Goal: Information Seeking & Learning: Learn about a topic

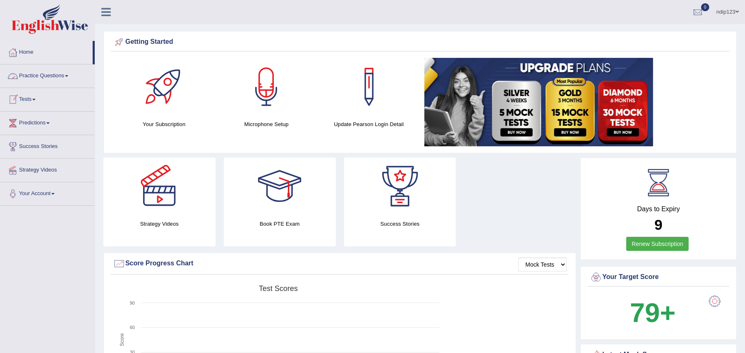
click at [46, 77] on link "Practice Questions" at bounding box center [47, 75] width 94 height 21
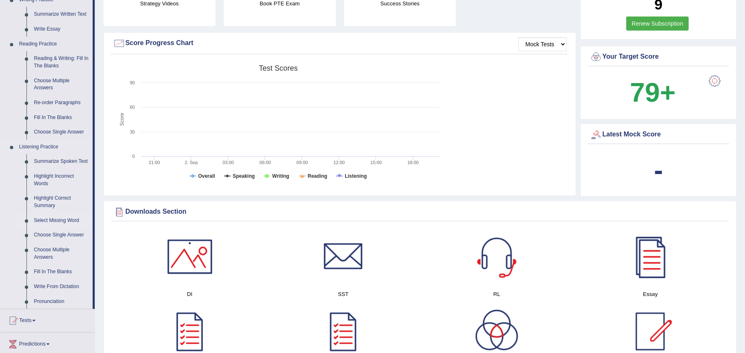
scroll to position [275, 0]
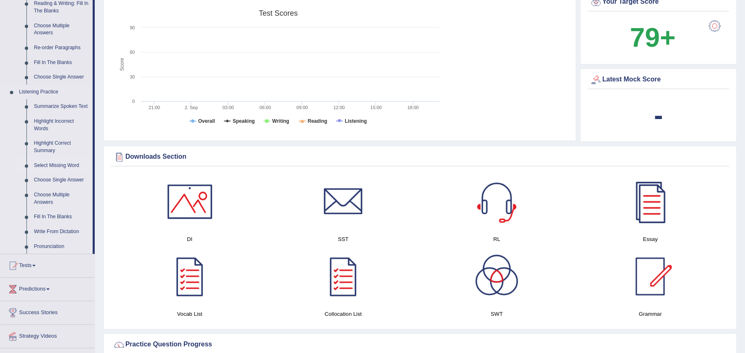
click at [53, 164] on link "Select Missing Word" at bounding box center [61, 165] width 62 height 15
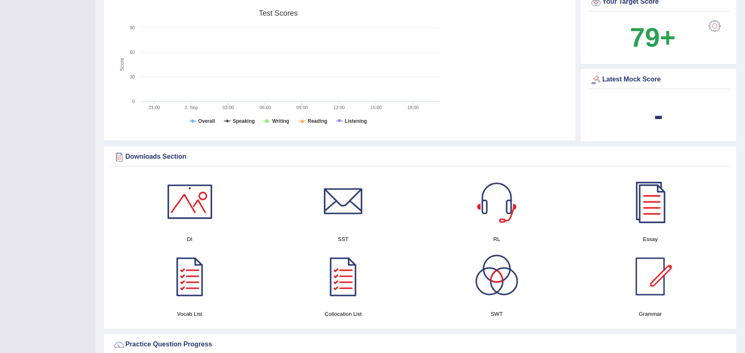
scroll to position [125, 0]
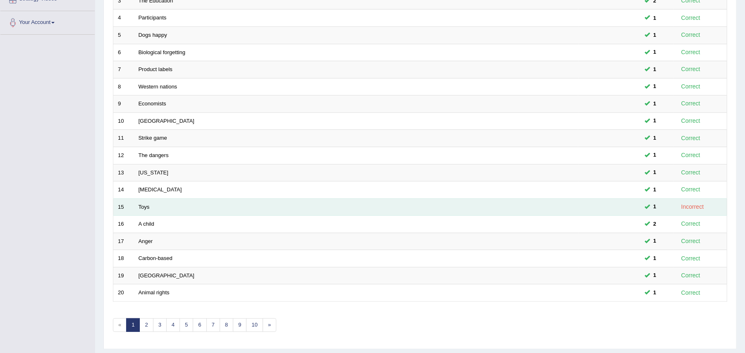
scroll to position [198, 0]
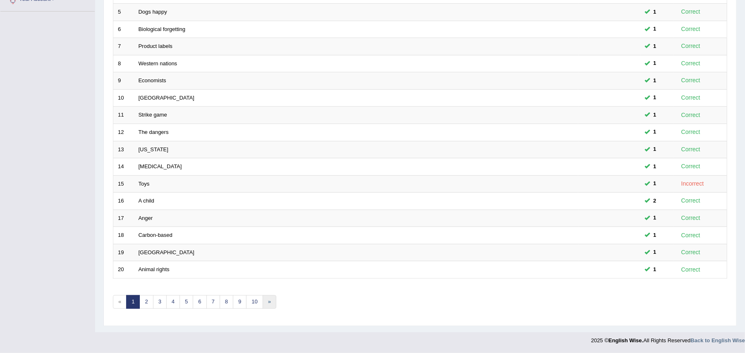
click at [273, 303] on link "»" at bounding box center [270, 302] width 14 height 14
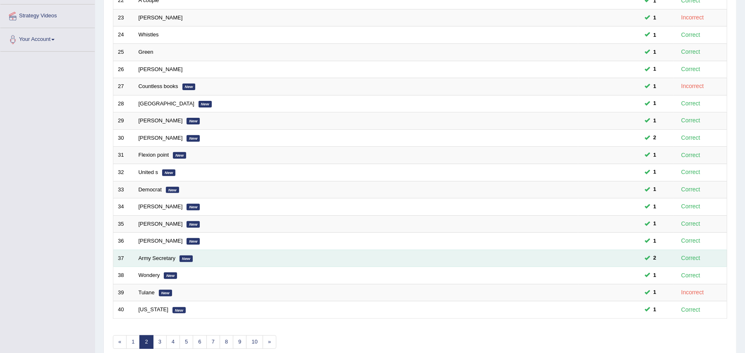
scroll to position [198, 0]
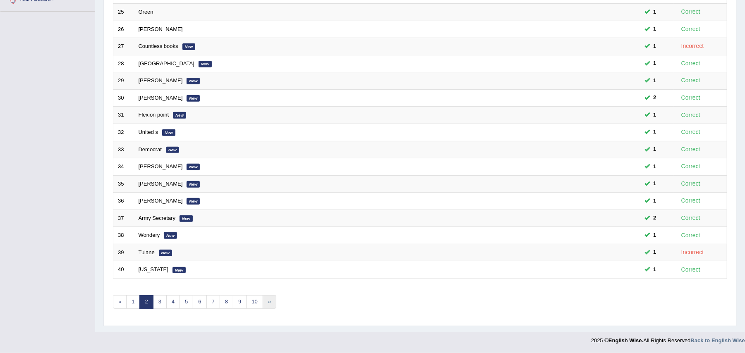
click at [274, 303] on link "»" at bounding box center [270, 302] width 14 height 14
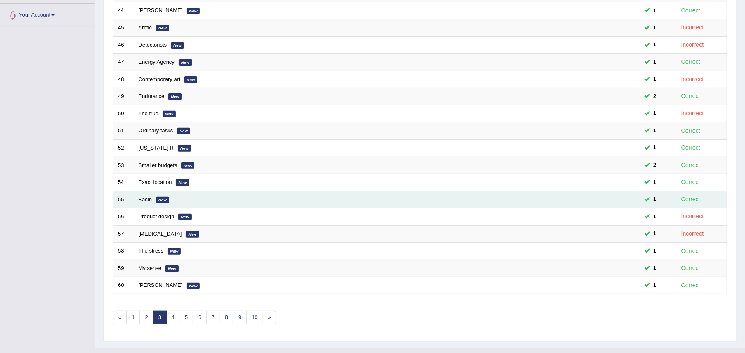
scroll to position [198, 0]
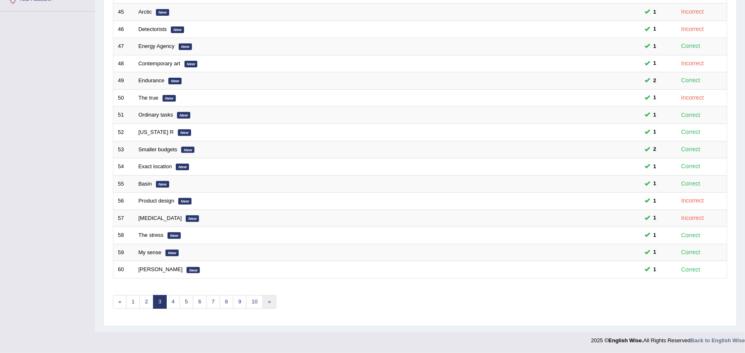
click at [273, 300] on link "»" at bounding box center [270, 302] width 14 height 14
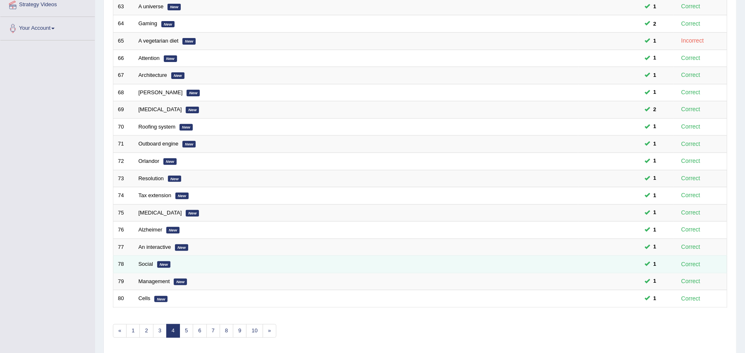
scroll to position [198, 0]
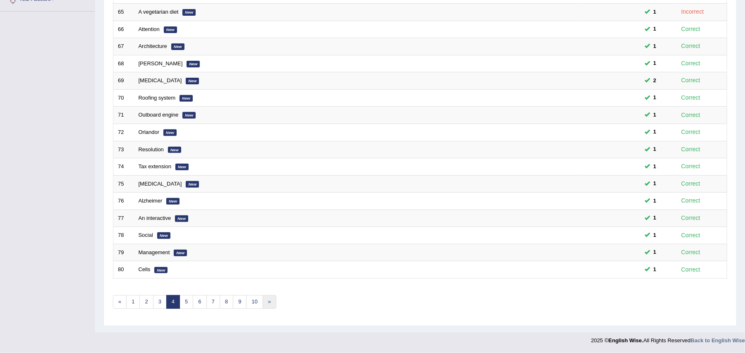
click at [271, 302] on link "»" at bounding box center [270, 302] width 14 height 14
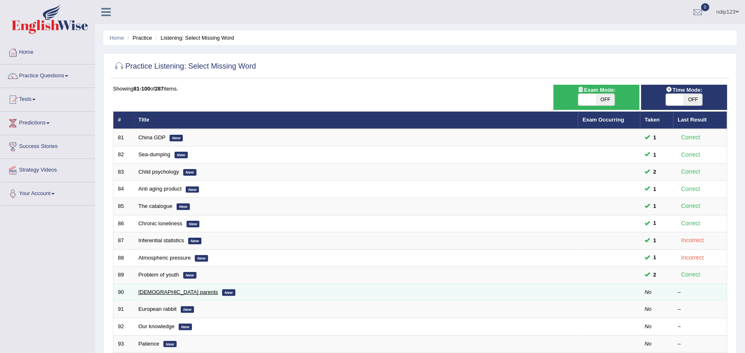
click at [171, 292] on link "[DEMOGRAPHIC_DATA] parents" at bounding box center [178, 292] width 79 height 6
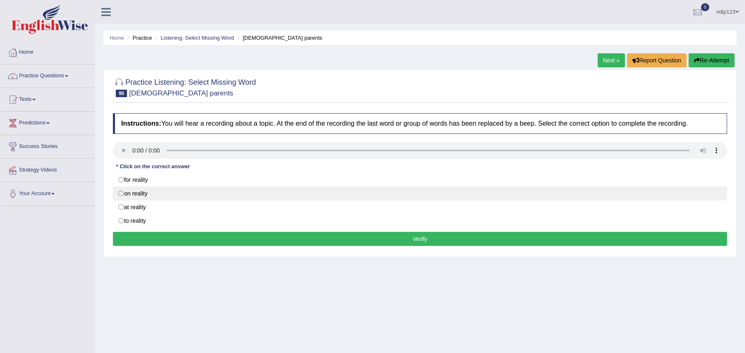
click at [121, 194] on label "on reality" at bounding box center [420, 194] width 614 height 14
radio input "true"
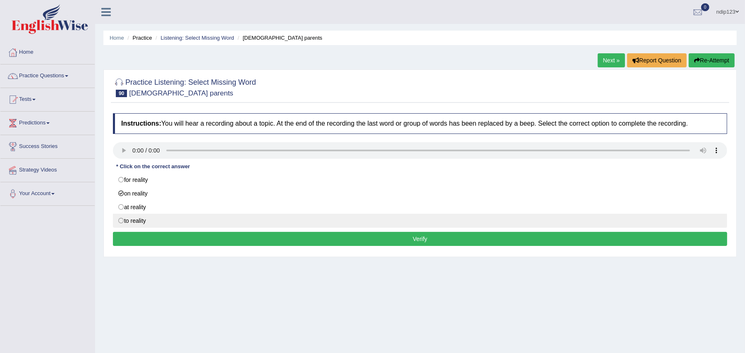
click at [121, 222] on label "to reality" at bounding box center [420, 221] width 614 height 14
radio input "true"
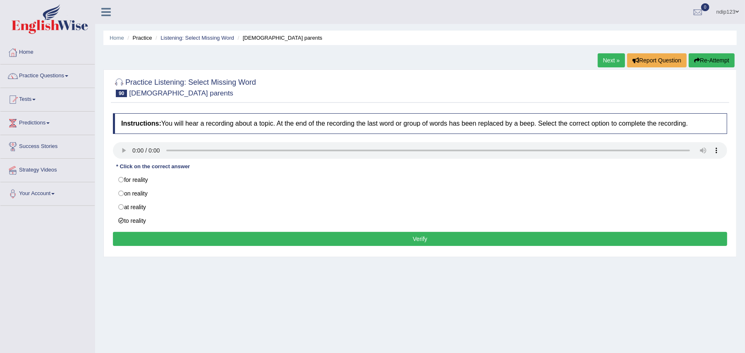
click at [424, 239] on button "Verify" at bounding box center [420, 239] width 614 height 14
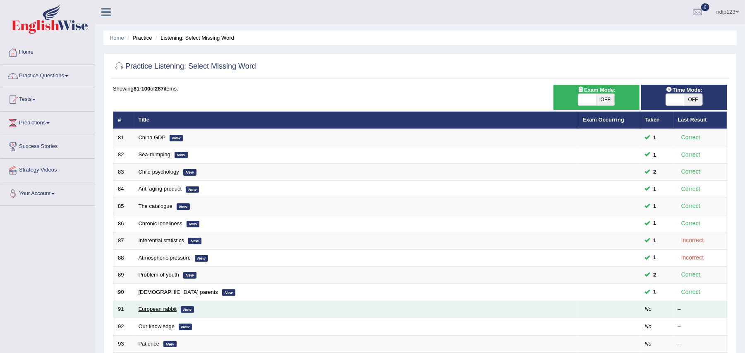
click at [169, 309] on link "European rabbit" at bounding box center [158, 309] width 38 height 6
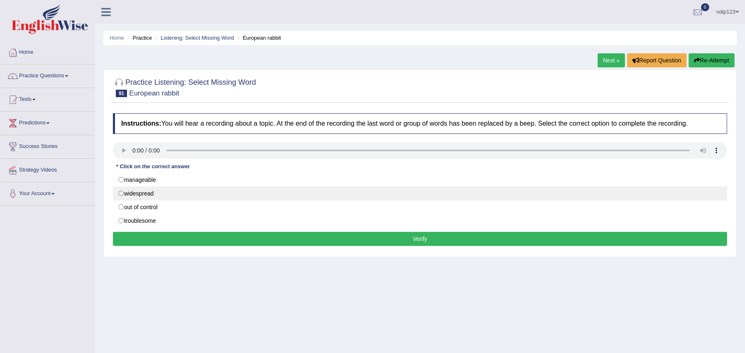
click at [121, 194] on label "widespread" at bounding box center [420, 194] width 614 height 14
radio input "true"
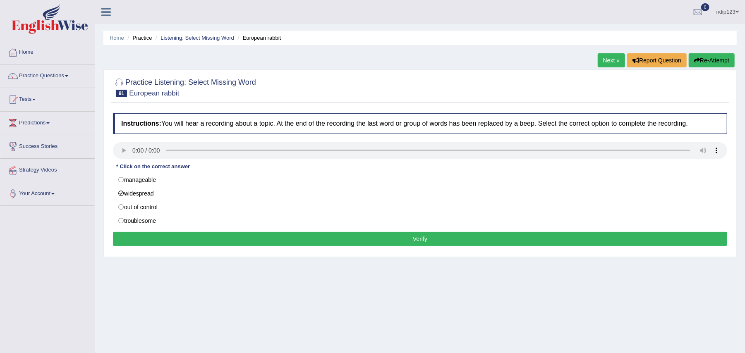
click at [427, 237] on button "Verify" at bounding box center [420, 239] width 614 height 14
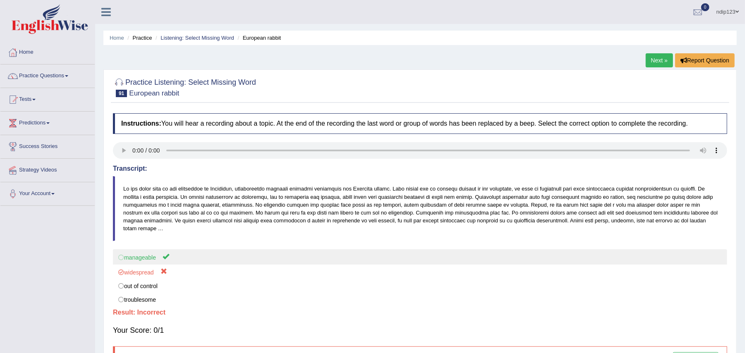
click at [122, 250] on label "manageable" at bounding box center [420, 256] width 614 height 15
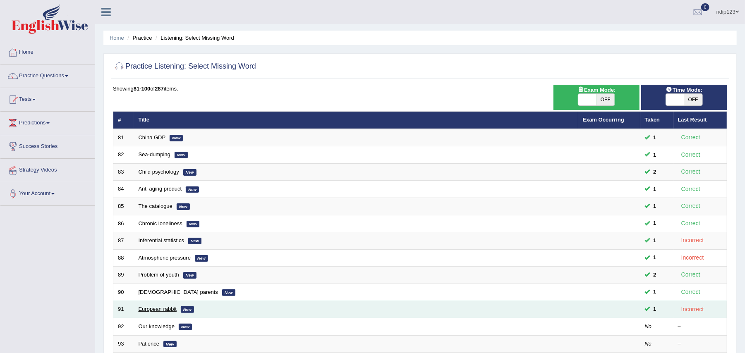
click at [166, 311] on link "European rabbit" at bounding box center [158, 309] width 38 height 6
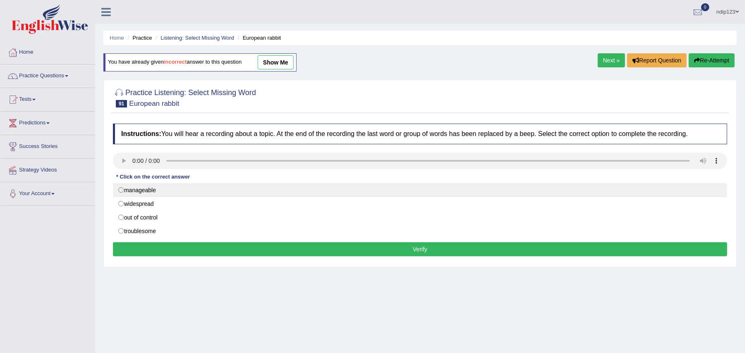
click at [120, 189] on label "manageable" at bounding box center [420, 190] width 614 height 14
radio input "true"
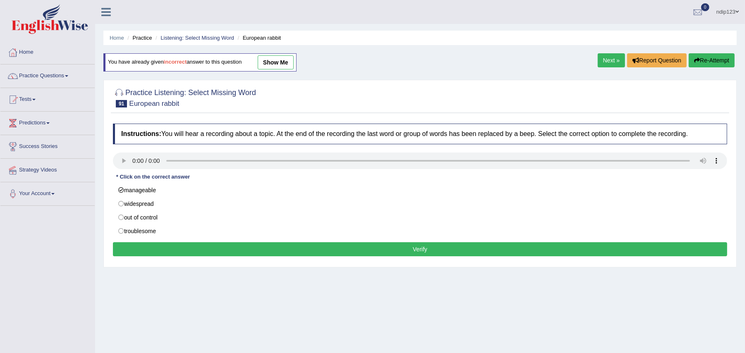
click at [421, 251] on button "Verify" at bounding box center [420, 249] width 614 height 14
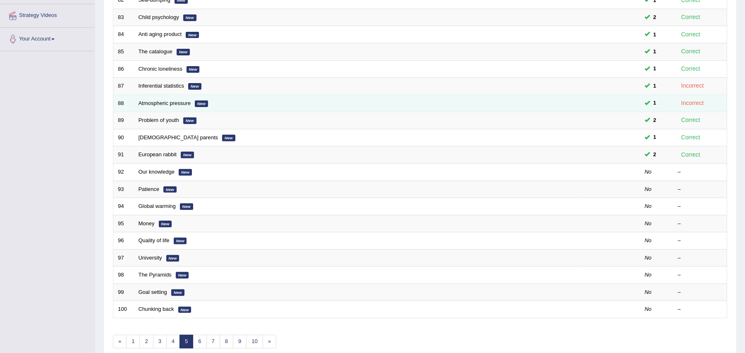
scroll to position [165, 0]
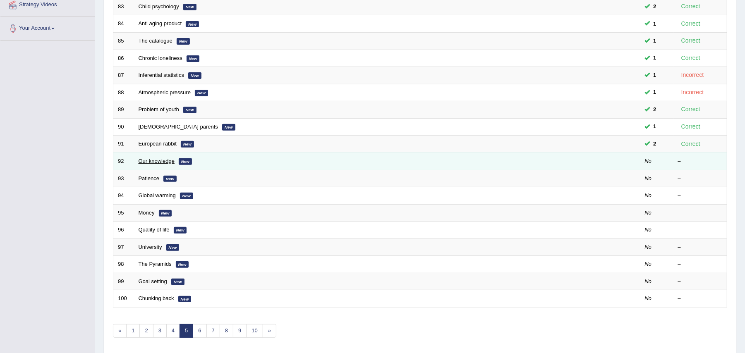
click at [159, 161] on link "Our knowledge" at bounding box center [157, 161] width 36 height 6
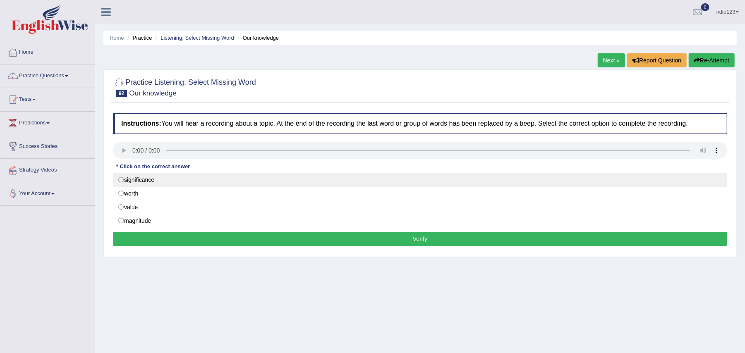
click at [120, 180] on label "significance" at bounding box center [420, 180] width 614 height 14
radio input "true"
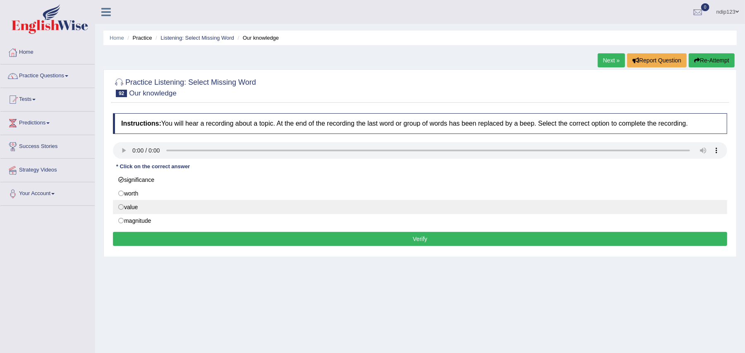
click at [122, 208] on label "value" at bounding box center [420, 207] width 614 height 14
radio input "true"
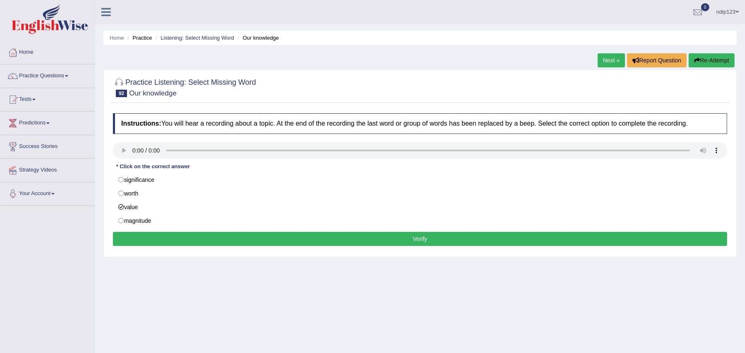
click at [422, 237] on button "Verify" at bounding box center [420, 239] width 614 height 14
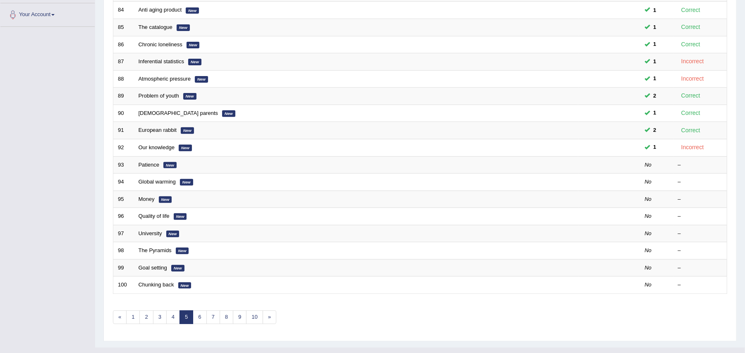
scroll to position [198, 0]
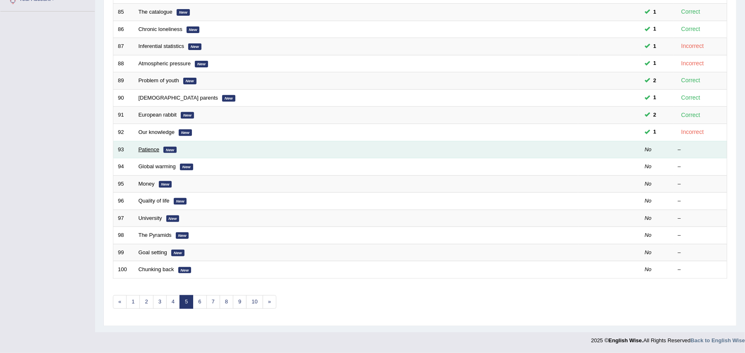
click at [155, 148] on link "Patience" at bounding box center [149, 149] width 21 height 6
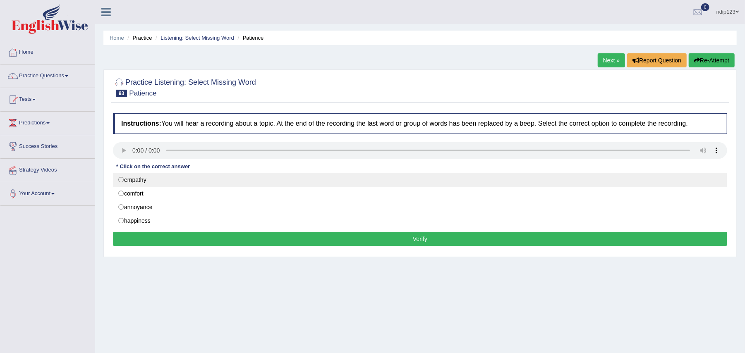
click at [123, 179] on label "empathy" at bounding box center [420, 180] width 614 height 14
radio input "true"
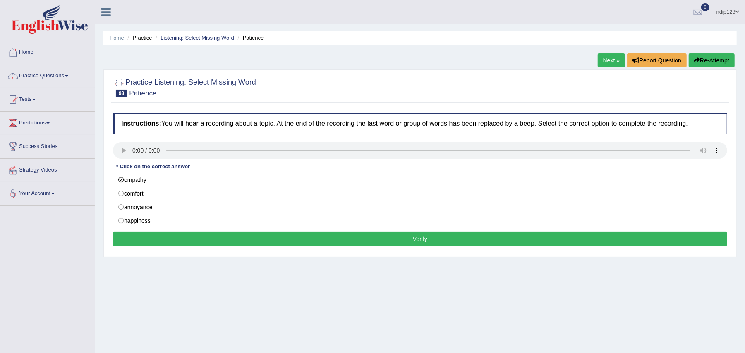
click at [429, 237] on button "Verify" at bounding box center [420, 239] width 614 height 14
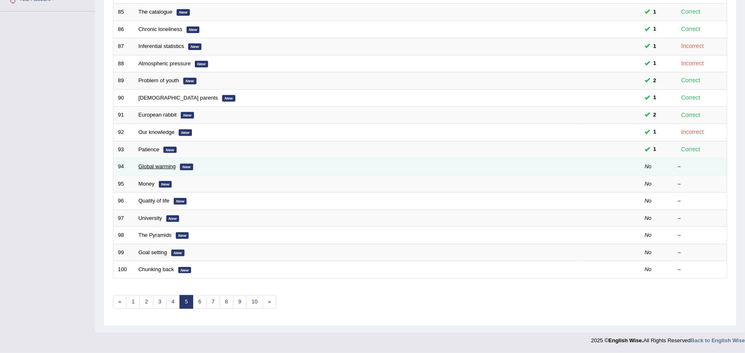
click at [151, 163] on link "Global warming" at bounding box center [157, 166] width 37 height 6
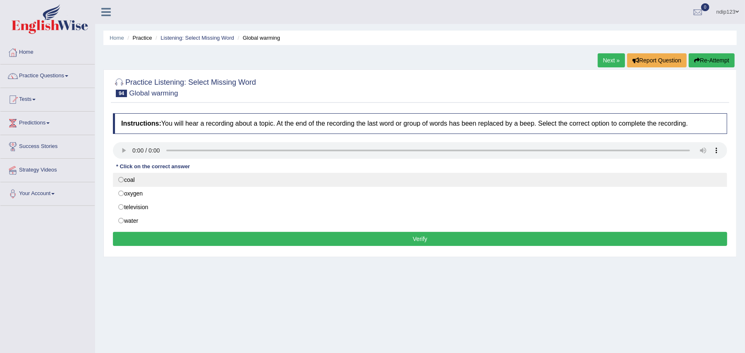
click at [119, 177] on label "coal" at bounding box center [420, 180] width 614 height 14
radio input "true"
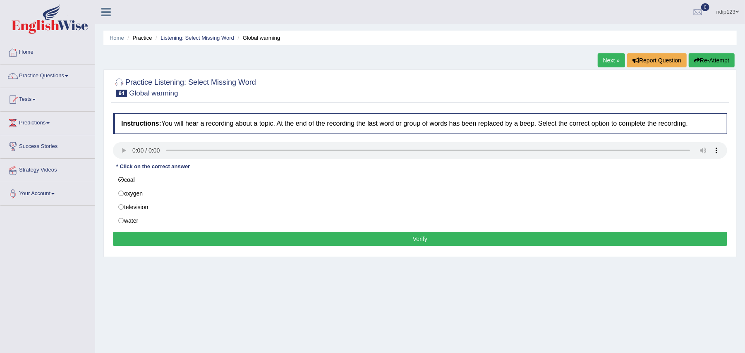
click at [422, 240] on button "Verify" at bounding box center [420, 239] width 614 height 14
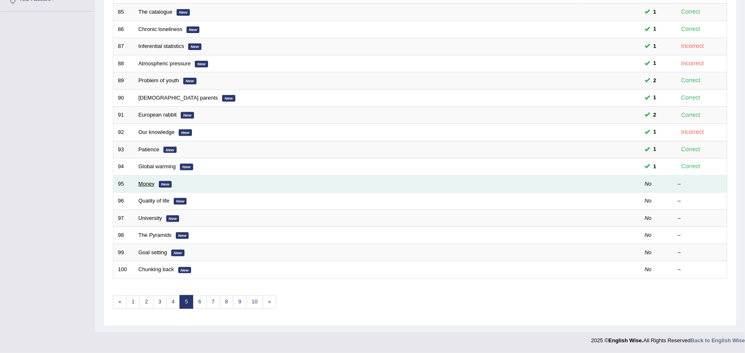
click at [148, 181] on link "Money" at bounding box center [147, 184] width 16 height 6
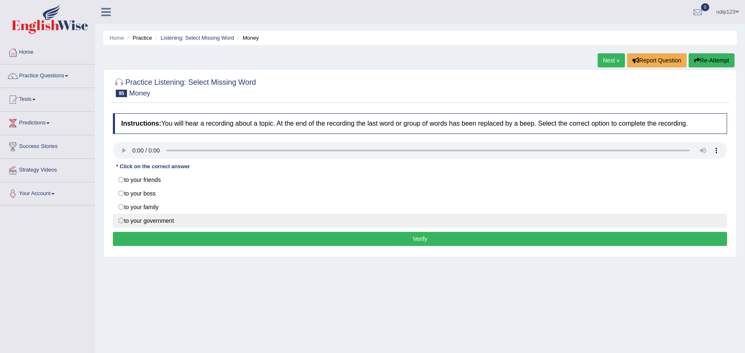
click at [122, 222] on label "to your government" at bounding box center [420, 221] width 614 height 14
radio input "true"
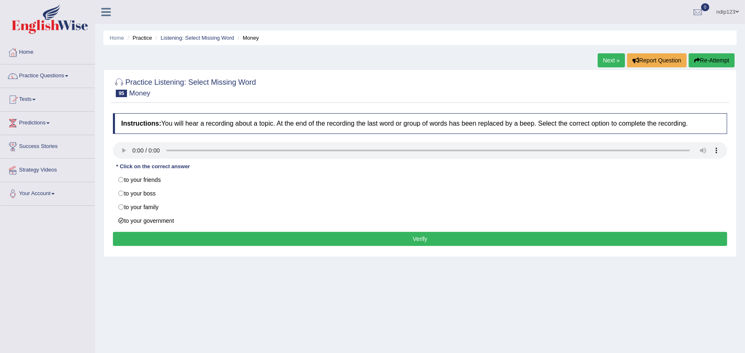
click at [424, 240] on button "Verify" at bounding box center [420, 239] width 614 height 14
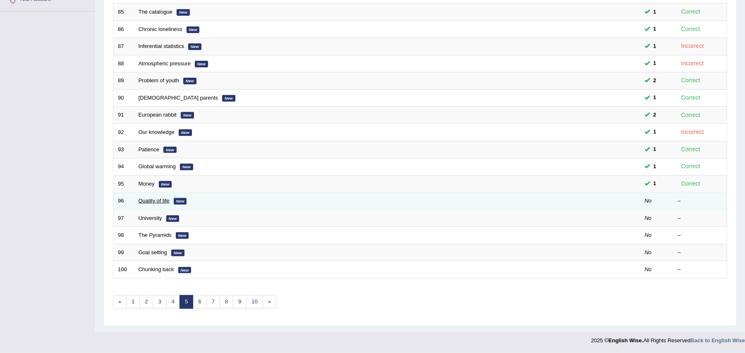
click at [159, 201] on link "Quality of life" at bounding box center [154, 201] width 31 height 6
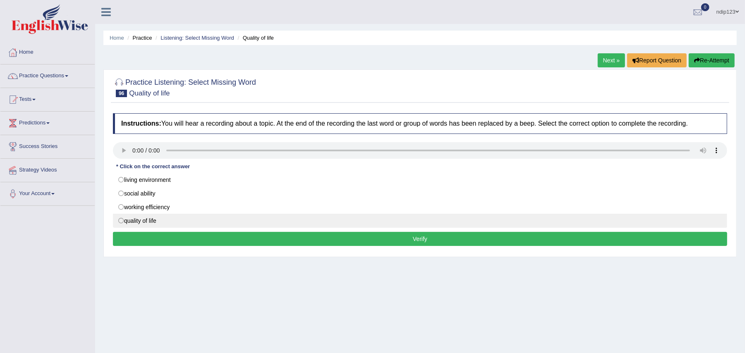
click at [121, 220] on label "quality of life" at bounding box center [420, 221] width 614 height 14
radio input "true"
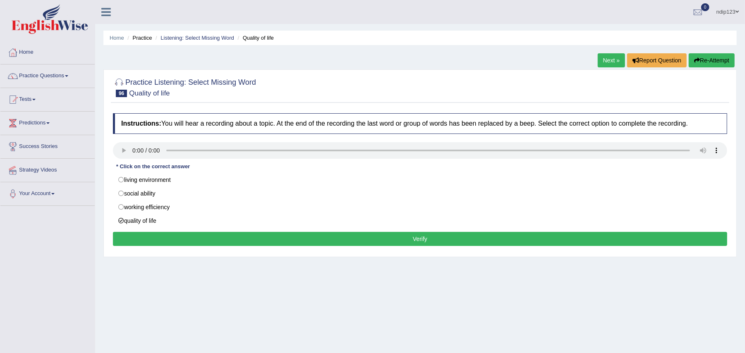
click at [427, 241] on button "Verify" at bounding box center [420, 239] width 614 height 14
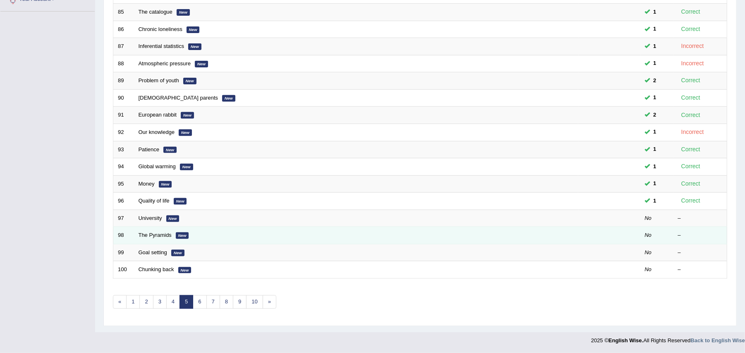
scroll to position [198, 0]
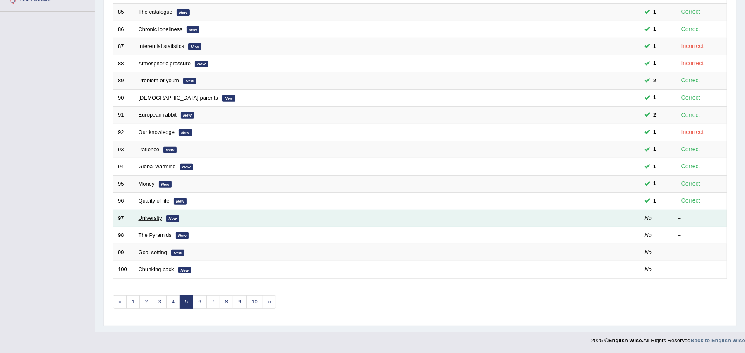
click at [151, 216] on link "University" at bounding box center [151, 218] width 24 height 6
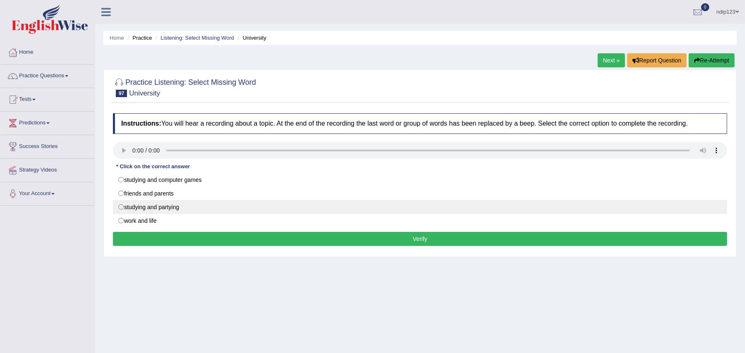
click at [123, 207] on label "studying and partying" at bounding box center [420, 207] width 614 height 14
radio input "true"
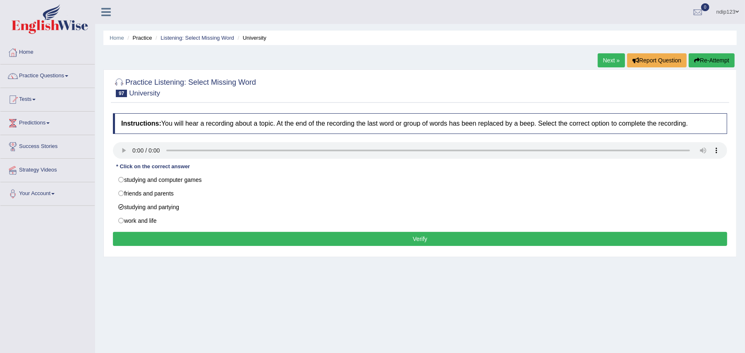
click at [422, 238] on button "Verify" at bounding box center [420, 239] width 614 height 14
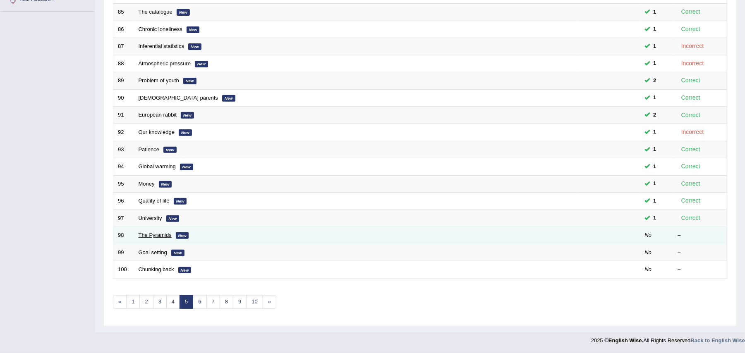
click at [151, 232] on link "The Pyramids" at bounding box center [155, 235] width 33 height 6
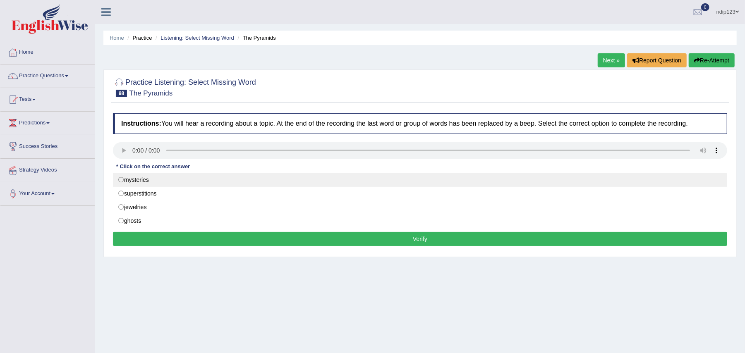
click at [123, 180] on label "mysteries" at bounding box center [420, 180] width 614 height 14
radio input "true"
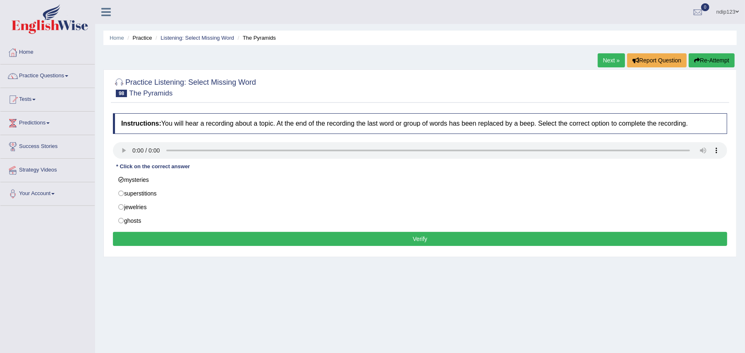
click at [424, 237] on button "Verify" at bounding box center [420, 239] width 614 height 14
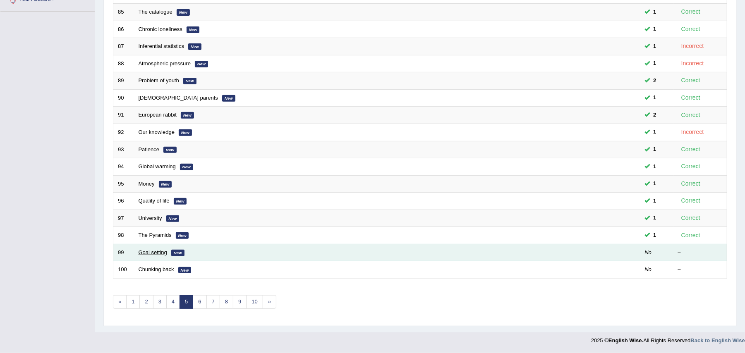
click at [151, 252] on link "Goal setting" at bounding box center [153, 252] width 29 height 6
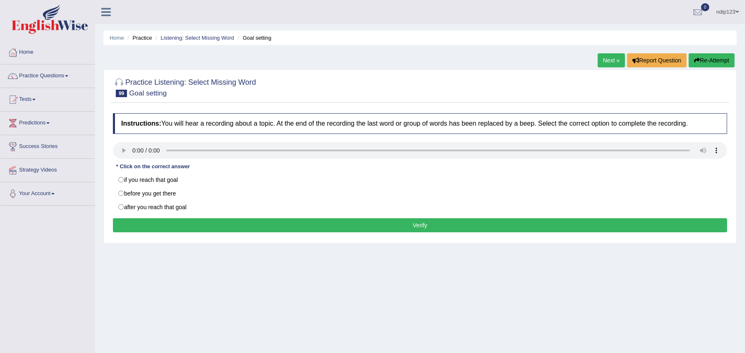
click at [424, 229] on button "Verify" at bounding box center [420, 225] width 614 height 14
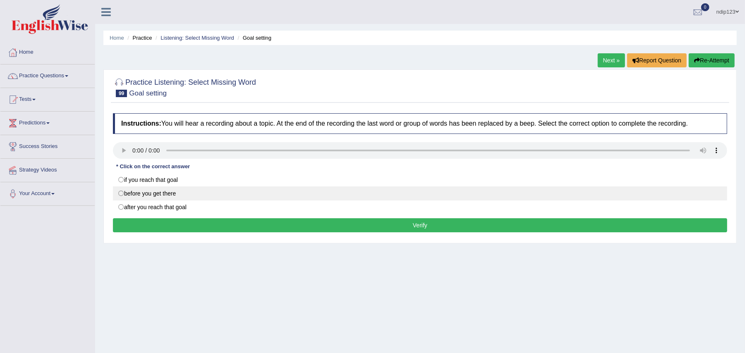
click at [120, 192] on label "before you get there" at bounding box center [420, 194] width 614 height 14
radio input "true"
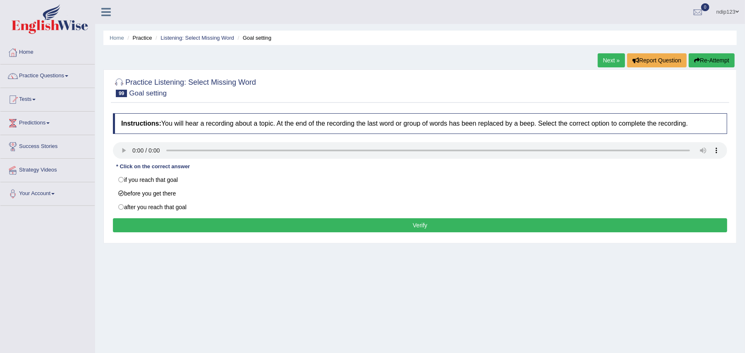
click at [414, 224] on button "Verify" at bounding box center [420, 225] width 614 height 14
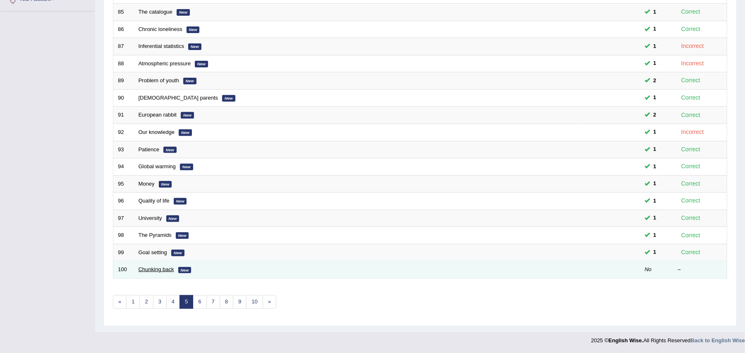
click at [156, 267] on link "Chunking back" at bounding box center [157, 269] width 36 height 6
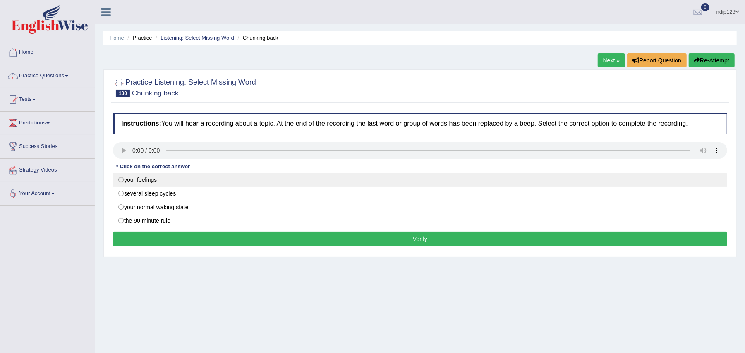
click at [121, 179] on label "your feelings" at bounding box center [420, 180] width 614 height 14
radio input "true"
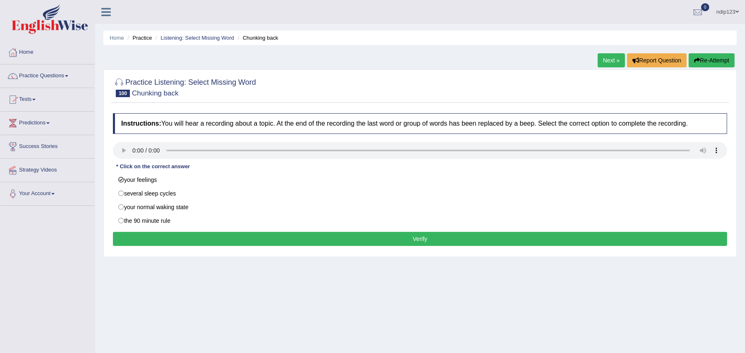
click at [419, 241] on button "Verify" at bounding box center [420, 239] width 614 height 14
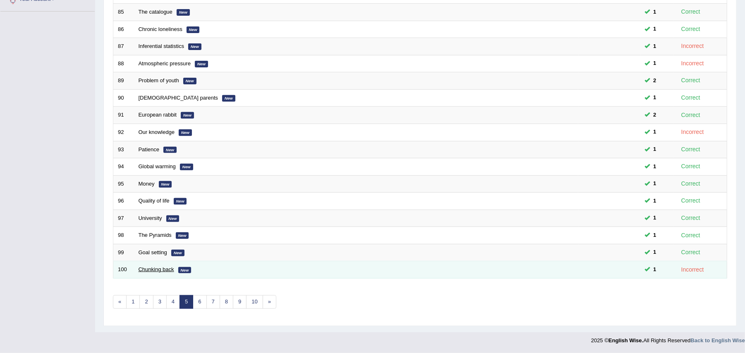
click at [158, 266] on link "Chunking back" at bounding box center [157, 269] width 36 height 6
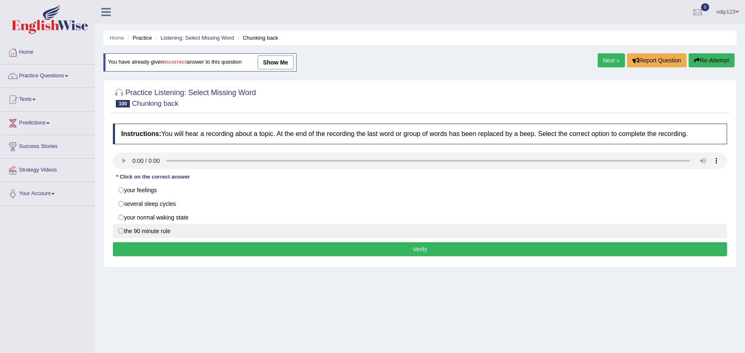
click at [121, 232] on label "the 90 minute rule" at bounding box center [420, 231] width 614 height 14
radio input "true"
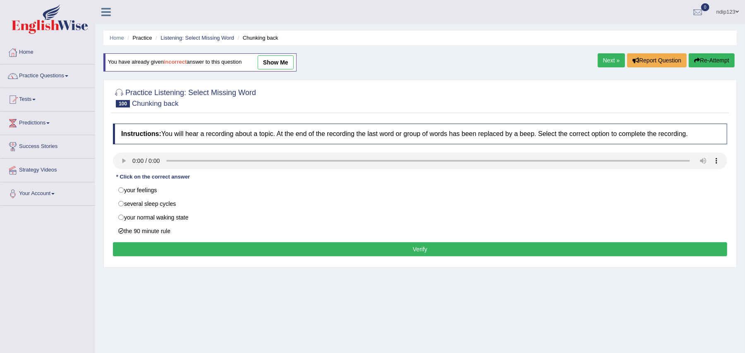
click at [419, 252] on button "Verify" at bounding box center [420, 249] width 614 height 14
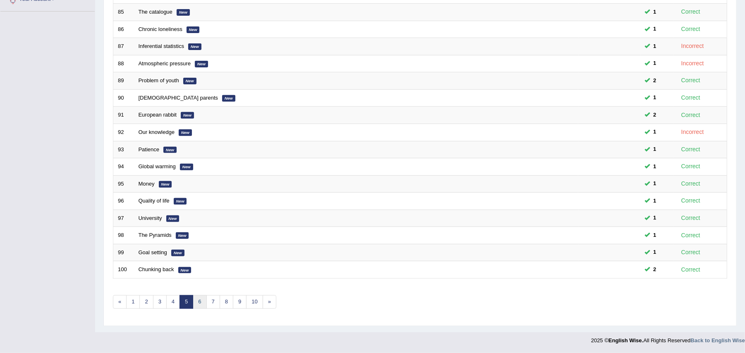
click at [204, 298] on link "6" at bounding box center [200, 302] width 14 height 14
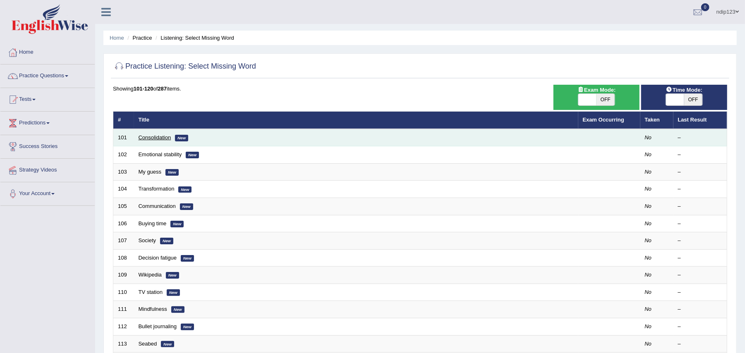
click at [156, 137] on link "Consolidation" at bounding box center [155, 137] width 33 height 6
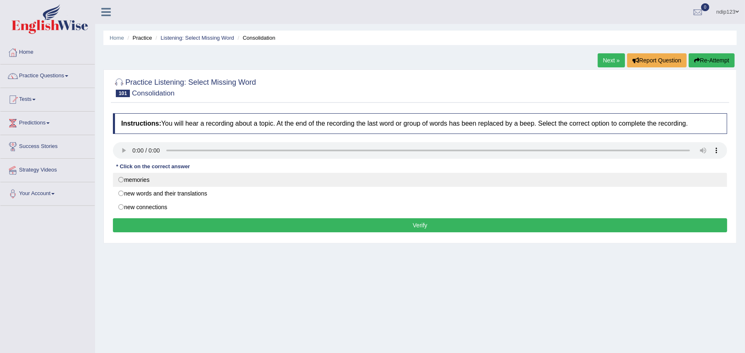
click at [120, 180] on label "memories" at bounding box center [420, 180] width 614 height 14
radio input "true"
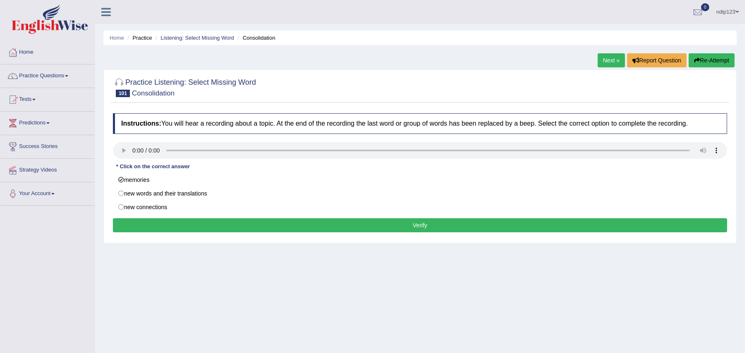
click at [419, 227] on button "Verify" at bounding box center [420, 225] width 614 height 14
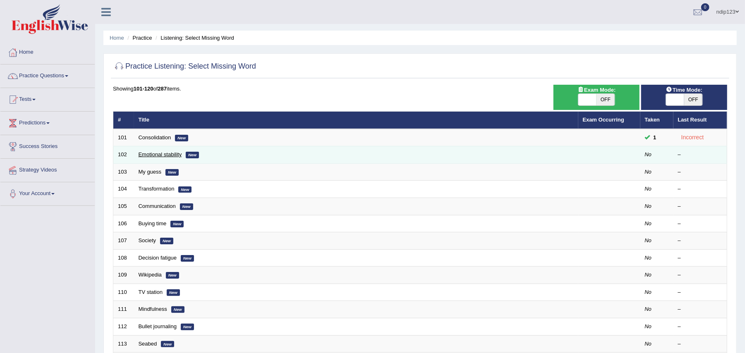
click at [149, 155] on link "Emotional stability" at bounding box center [160, 154] width 43 height 6
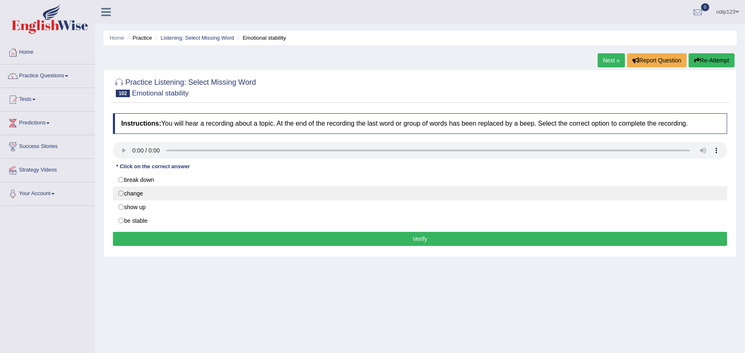
click at [120, 194] on label "change" at bounding box center [420, 194] width 614 height 14
radio input "true"
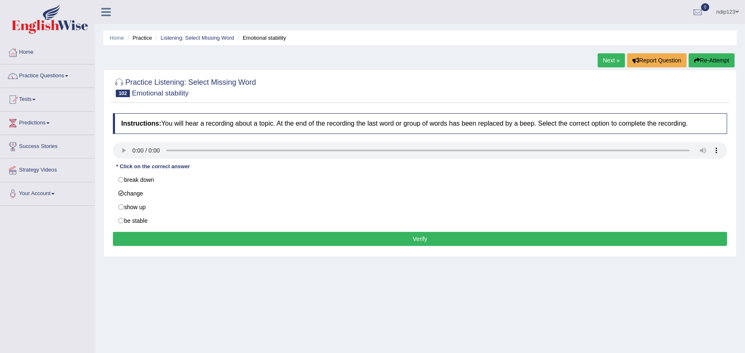
click at [417, 240] on button "Verify" at bounding box center [420, 239] width 614 height 14
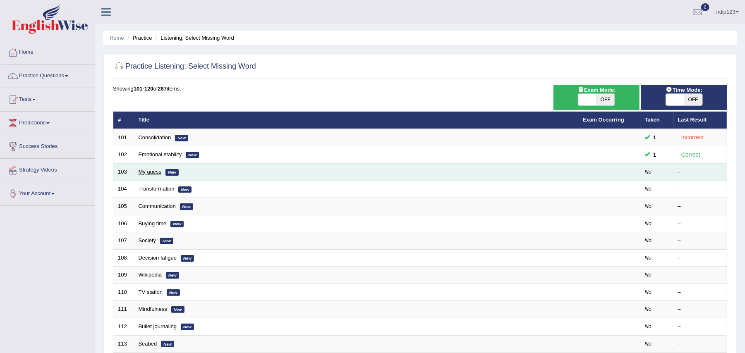
click at [153, 169] on link "My guess" at bounding box center [150, 172] width 23 height 6
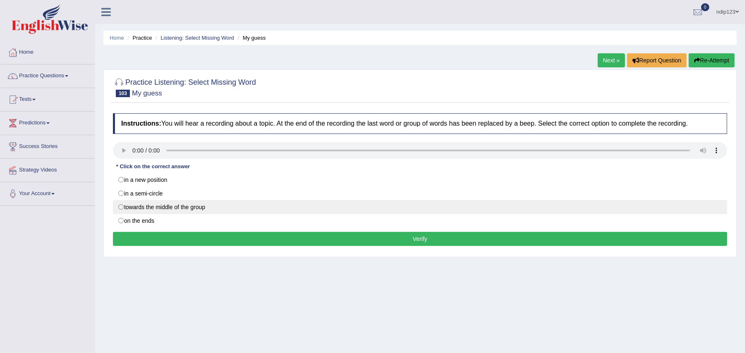
click at [121, 207] on label "towards the middle of the group" at bounding box center [420, 207] width 614 height 14
radio input "true"
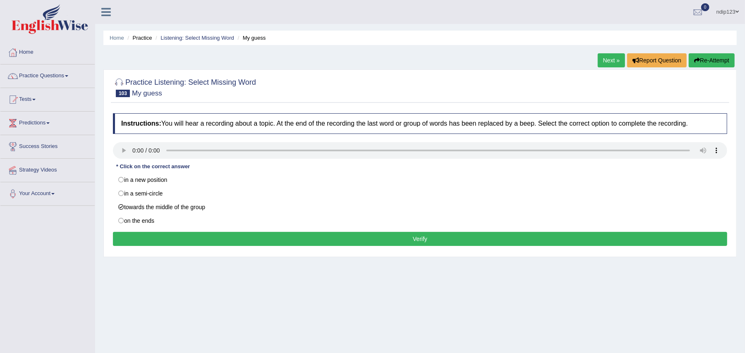
click at [420, 240] on button "Verify" at bounding box center [420, 239] width 614 height 14
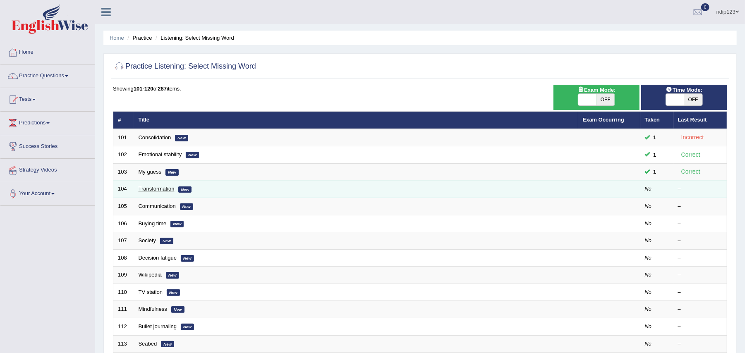
click at [164, 189] on link "Transformation" at bounding box center [157, 189] width 36 height 6
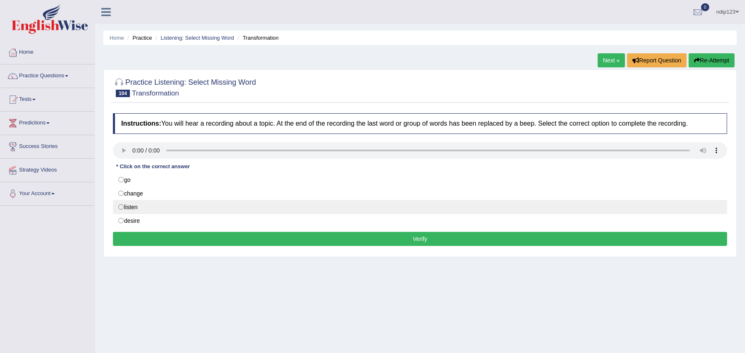
click at [121, 209] on label "listen" at bounding box center [420, 207] width 614 height 14
radio input "true"
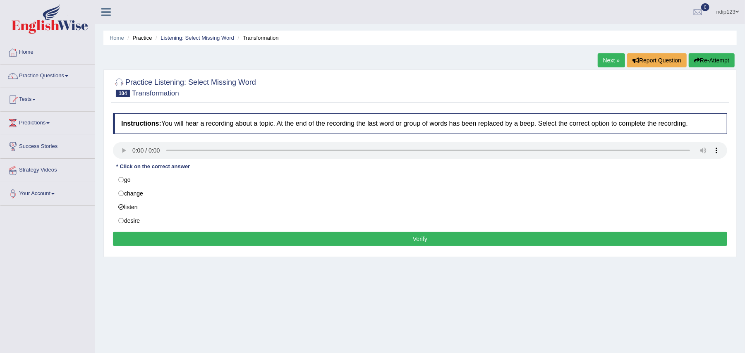
click at [424, 237] on button "Verify" at bounding box center [420, 239] width 614 height 14
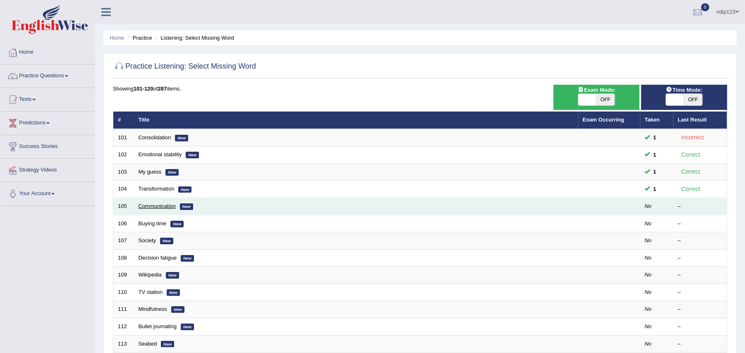
click at [158, 204] on link "Communication" at bounding box center [157, 206] width 37 height 6
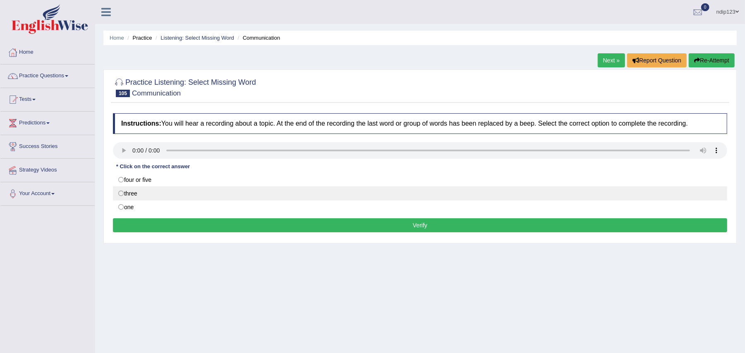
click at [125, 192] on label "three" at bounding box center [420, 194] width 614 height 14
radio input "true"
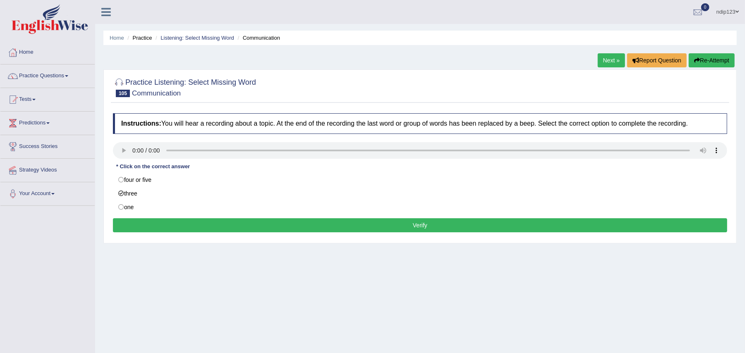
click at [422, 225] on button "Verify" at bounding box center [420, 225] width 614 height 14
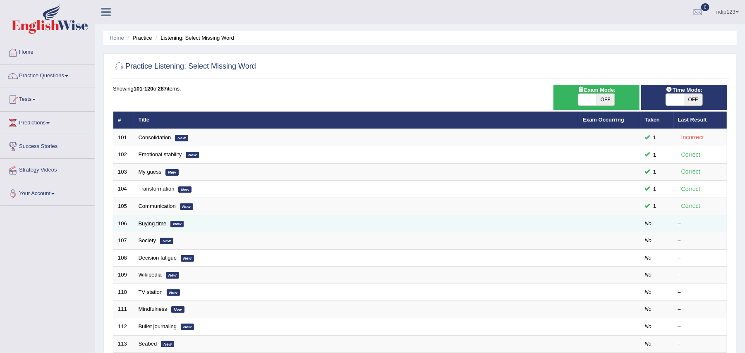
click at [152, 224] on link "Buying time" at bounding box center [153, 223] width 28 height 6
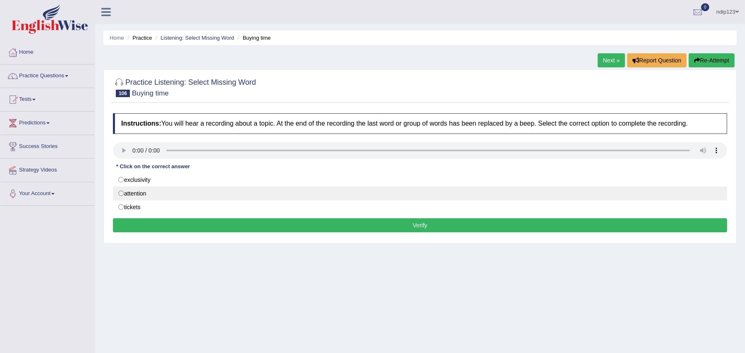
click at [124, 193] on label "attention" at bounding box center [420, 194] width 614 height 14
radio input "true"
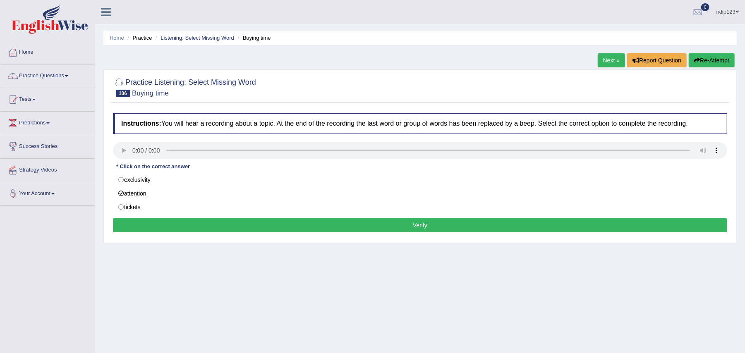
click at [418, 225] on button "Verify" at bounding box center [420, 225] width 614 height 14
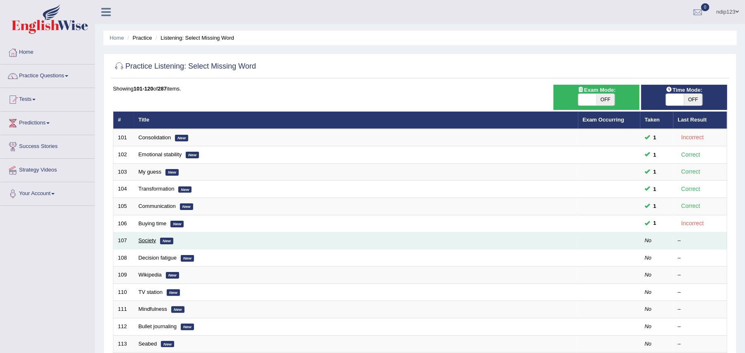
click at [147, 240] on link "Society" at bounding box center [148, 240] width 18 height 6
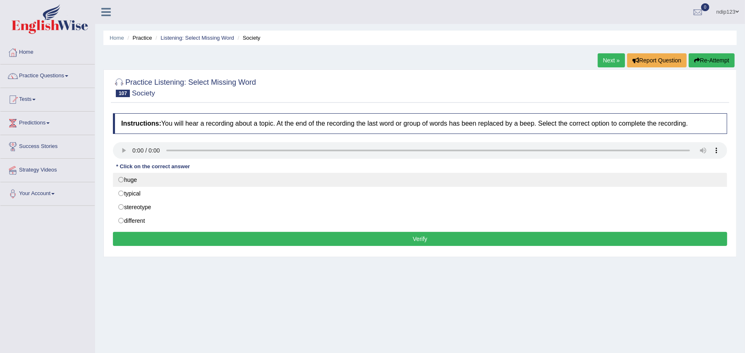
click at [120, 179] on label "huge" at bounding box center [420, 180] width 614 height 14
radio input "true"
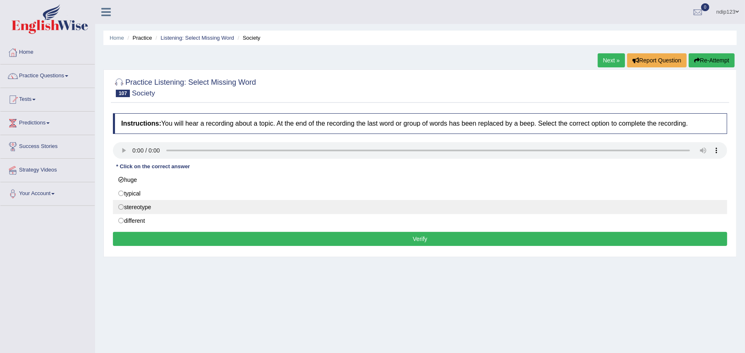
click at [121, 207] on label "stereotype" at bounding box center [420, 207] width 614 height 14
radio input "true"
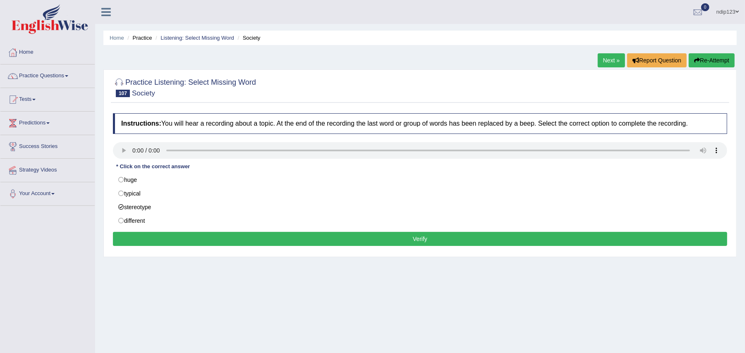
click at [424, 239] on button "Verify" at bounding box center [420, 239] width 614 height 14
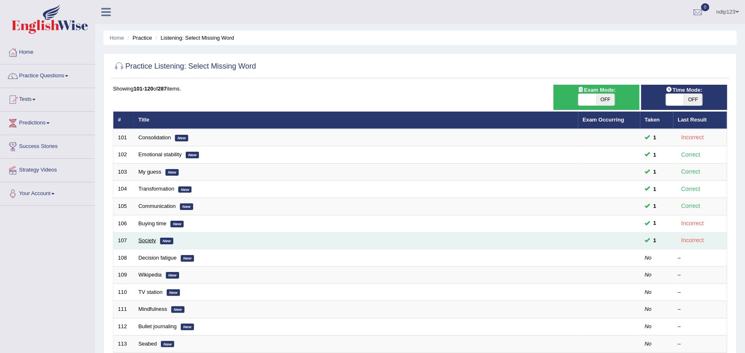
click at [146, 240] on link "Society" at bounding box center [148, 240] width 18 height 6
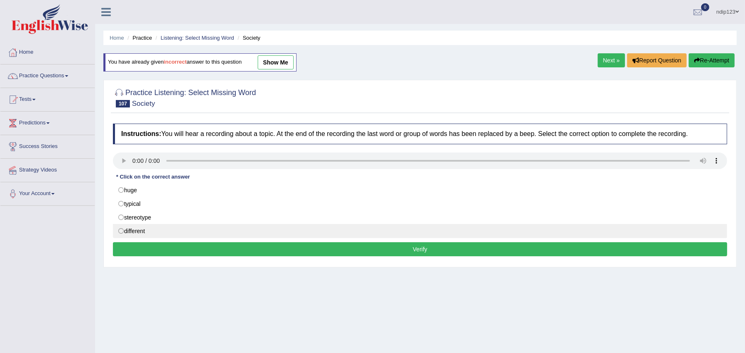
click at [121, 233] on label "different" at bounding box center [420, 231] width 614 height 14
radio input "true"
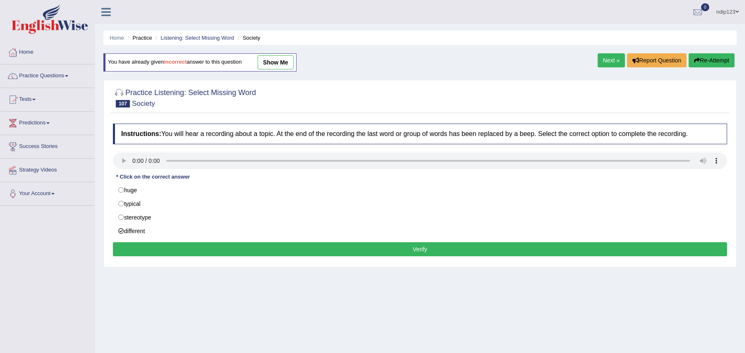
click at [426, 251] on button "Verify" at bounding box center [420, 249] width 614 height 14
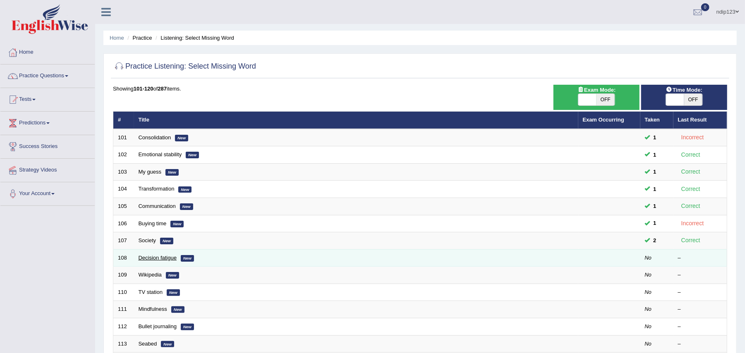
click at [158, 257] on link "Decision fatigue" at bounding box center [158, 258] width 38 height 6
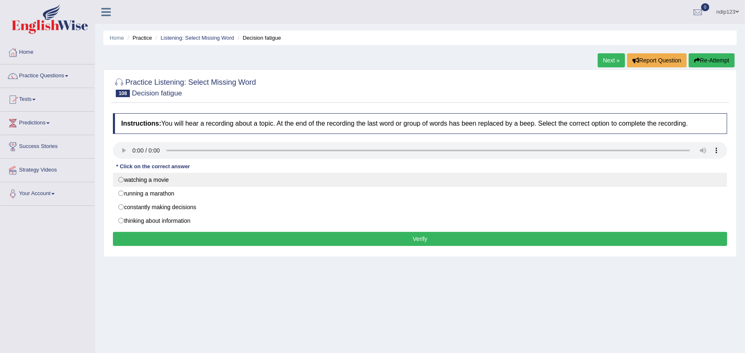
click at [120, 179] on label "watching a movie" at bounding box center [420, 180] width 614 height 14
radio input "true"
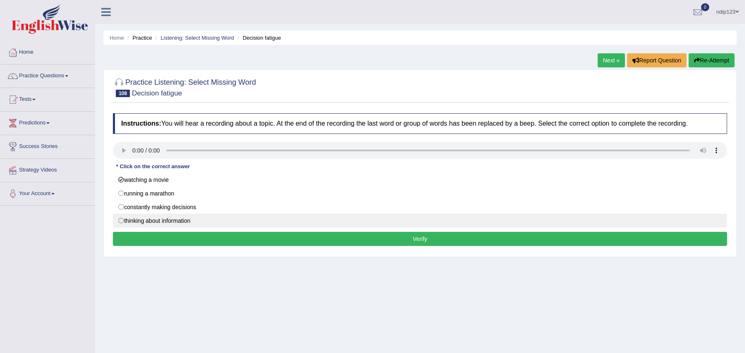
click at [120, 221] on label "thinking about information" at bounding box center [420, 221] width 614 height 14
radio input "true"
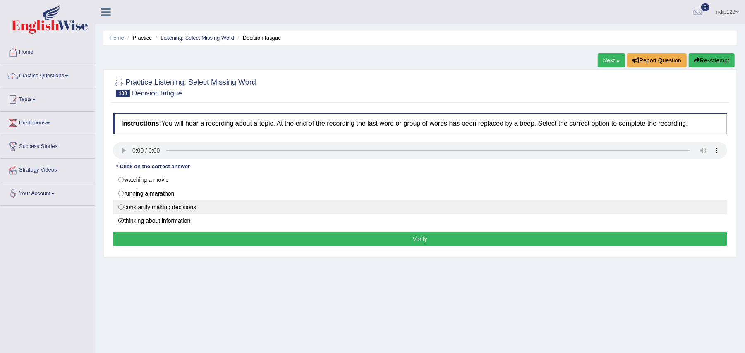
click at [121, 208] on label "constantly making decisions" at bounding box center [420, 207] width 614 height 14
radio input "true"
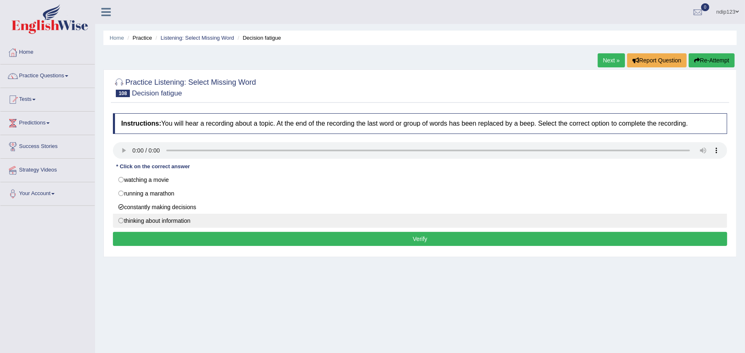
click at [417, 239] on button "Verify" at bounding box center [420, 239] width 614 height 14
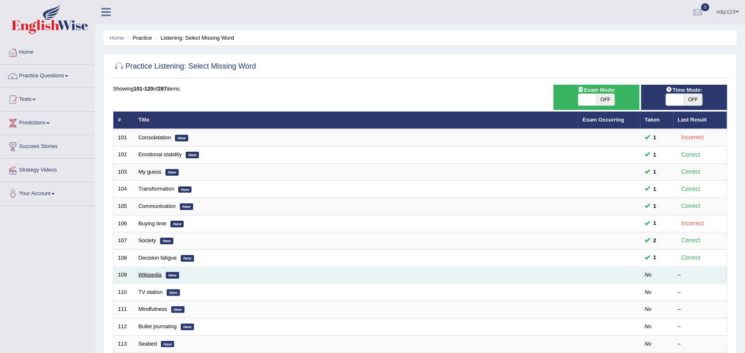
click at [146, 275] on link "Wikipedia" at bounding box center [150, 275] width 23 height 6
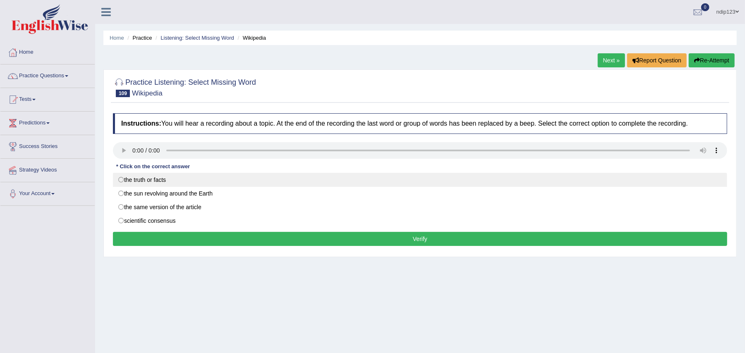
click at [122, 178] on label "the truth or facts" at bounding box center [420, 180] width 614 height 14
radio input "true"
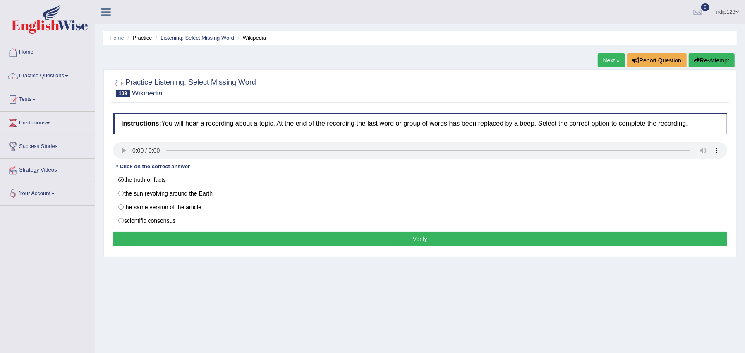
click at [416, 240] on button "Verify" at bounding box center [420, 239] width 614 height 14
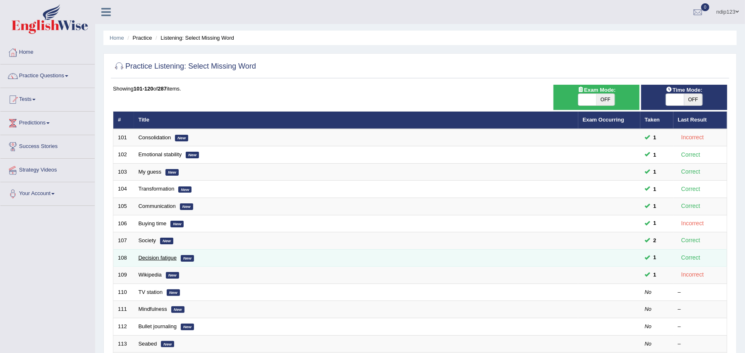
click at [153, 256] on link "Decision fatigue" at bounding box center [158, 258] width 38 height 6
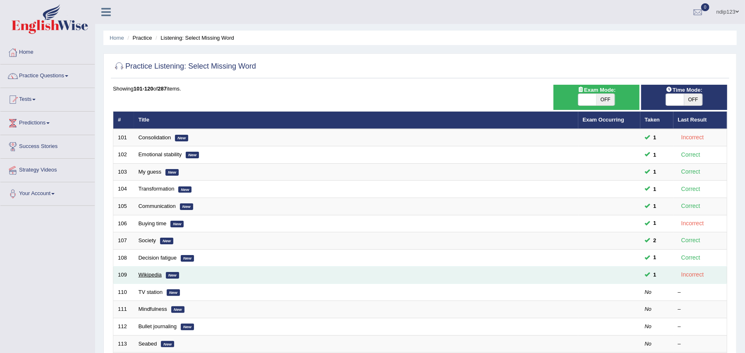
click at [151, 278] on link "Wikipedia" at bounding box center [150, 275] width 23 height 6
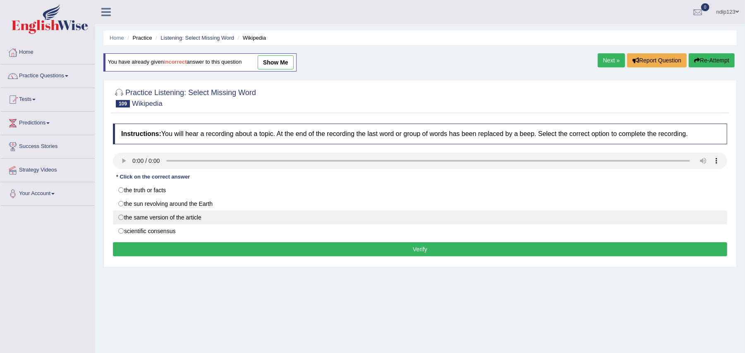
click at [121, 216] on label "the same version of the article" at bounding box center [420, 218] width 614 height 14
radio input "true"
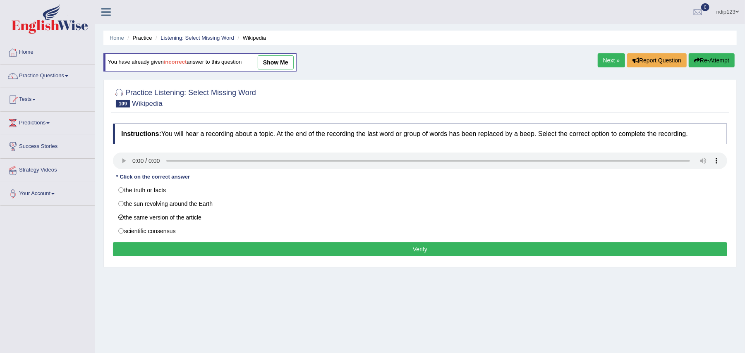
click at [405, 252] on button "Verify" at bounding box center [420, 249] width 614 height 14
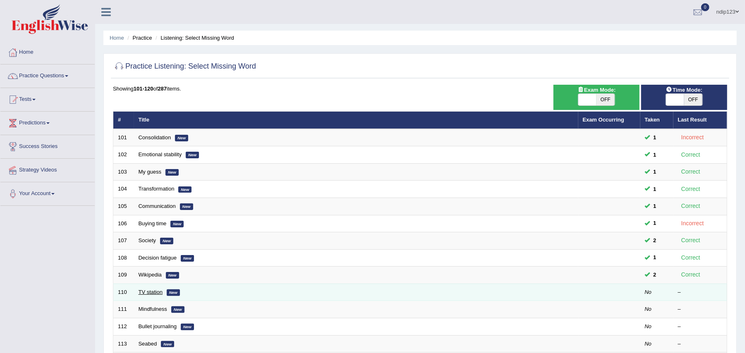
click at [156, 290] on link "TV station" at bounding box center [151, 292] width 24 height 6
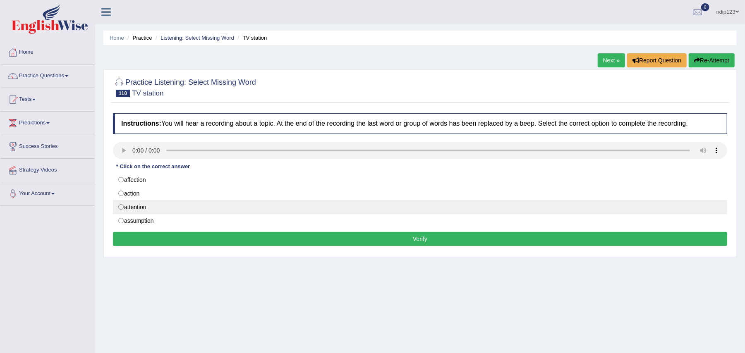
click at [121, 207] on label "attention" at bounding box center [420, 207] width 614 height 14
radio input "true"
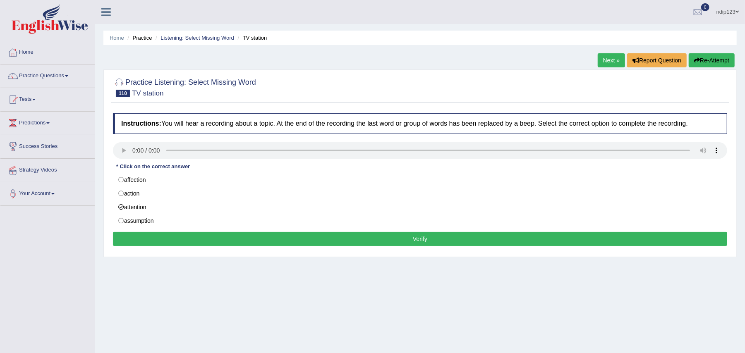
click at [422, 240] on button "Verify" at bounding box center [420, 239] width 614 height 14
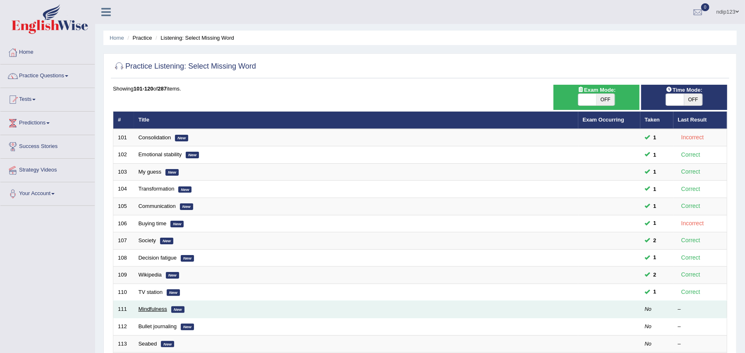
click at [152, 311] on link "Mindfulness" at bounding box center [153, 309] width 29 height 6
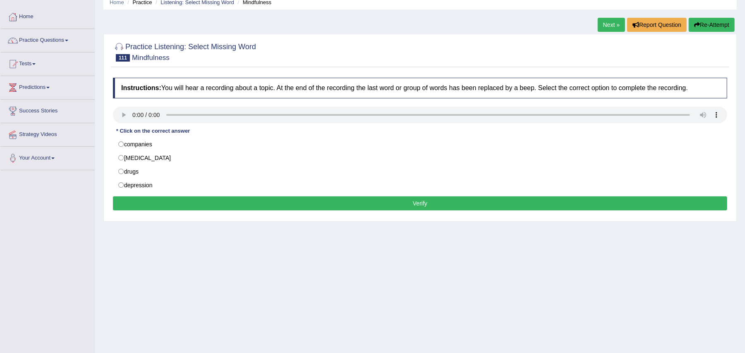
scroll to position [55, 0]
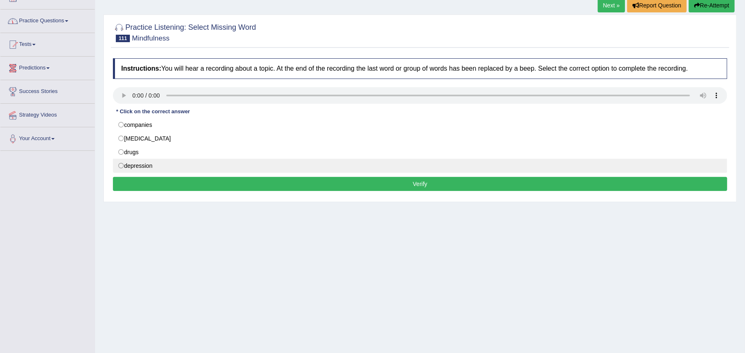
click at [122, 168] on label "depression" at bounding box center [420, 166] width 614 height 14
radio input "true"
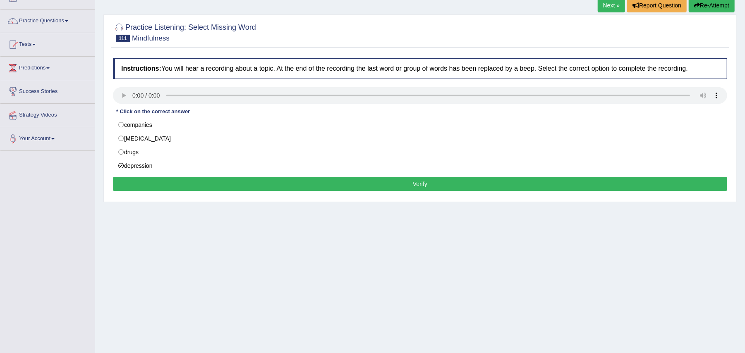
click at [421, 186] on button "Verify" at bounding box center [420, 184] width 614 height 14
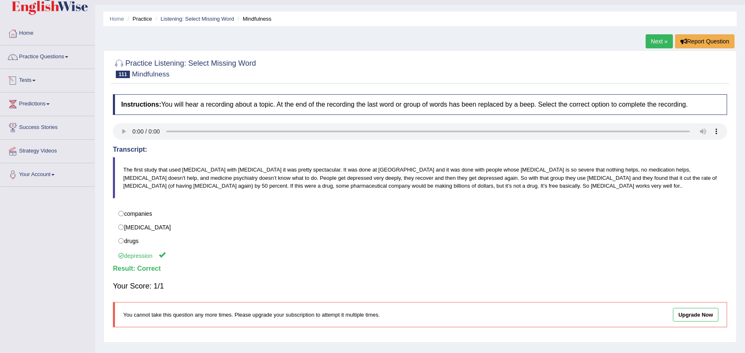
scroll to position [0, 0]
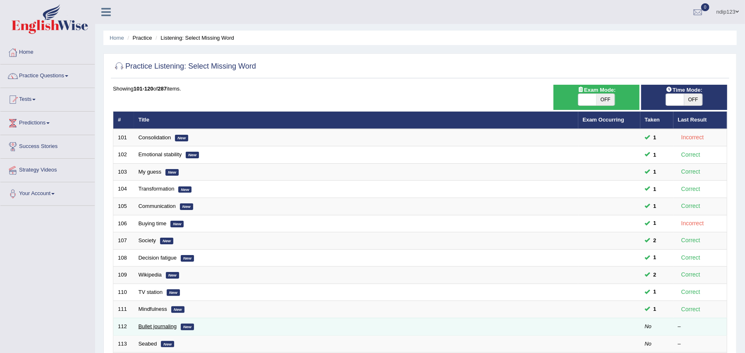
click at [151, 326] on link "Bullet journaling" at bounding box center [158, 326] width 38 height 6
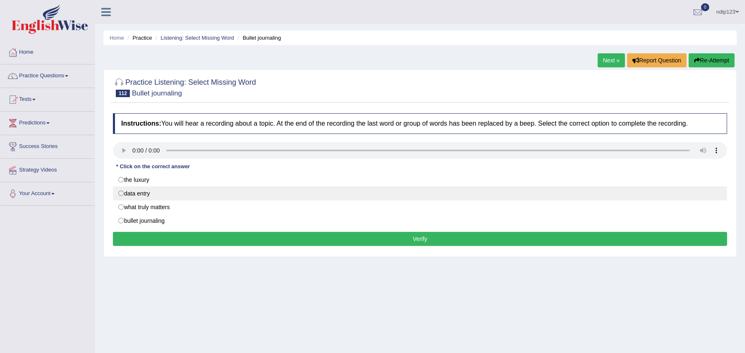
click at [120, 194] on label "data entry" at bounding box center [420, 194] width 614 height 14
radio input "true"
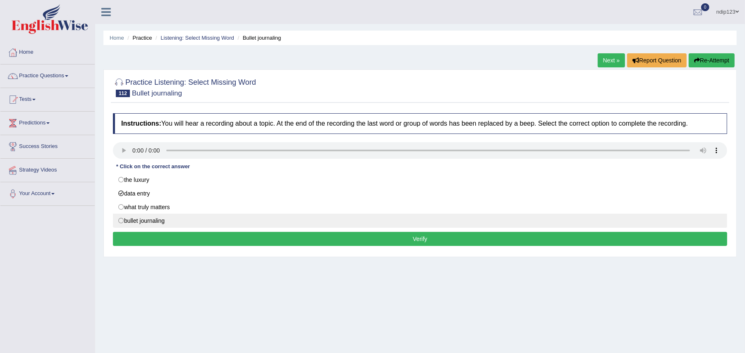
click at [119, 222] on label "bullet journaling" at bounding box center [420, 221] width 614 height 14
radio input "true"
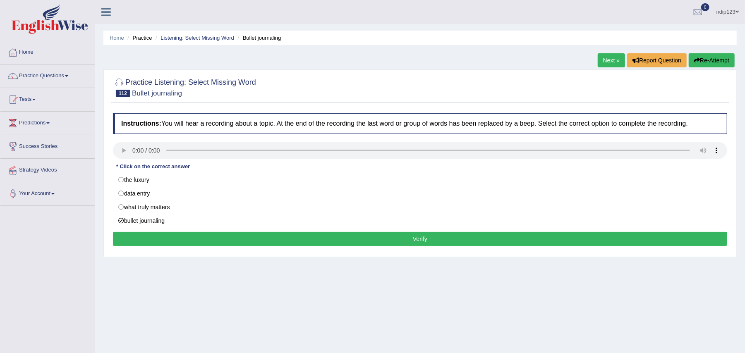
click at [414, 240] on button "Verify" at bounding box center [420, 239] width 614 height 14
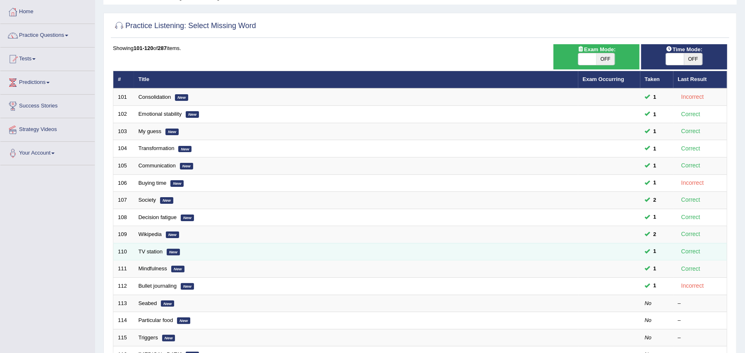
scroll to position [110, 0]
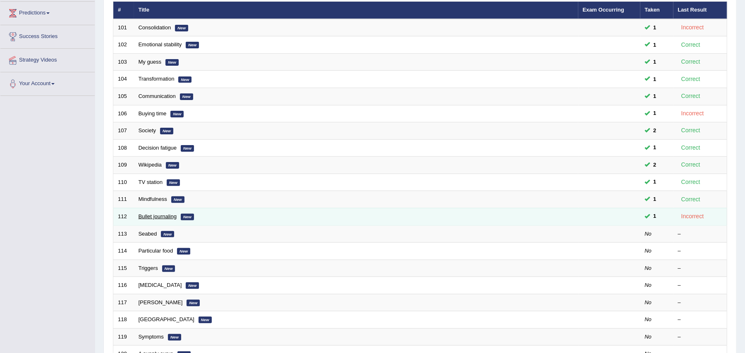
click at [158, 217] on link "Bullet journaling" at bounding box center [158, 216] width 38 height 6
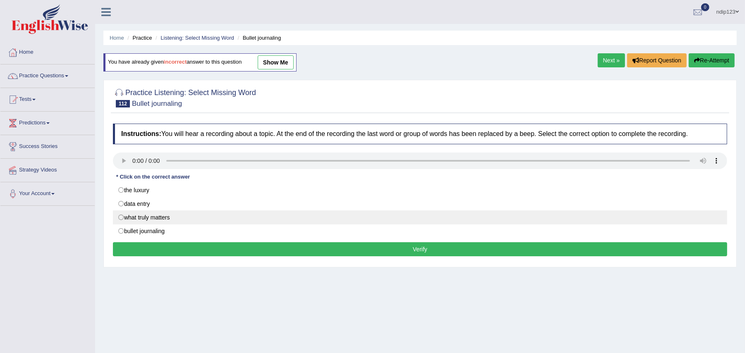
click at [121, 220] on label "what truly matters" at bounding box center [420, 218] width 614 height 14
radio input "true"
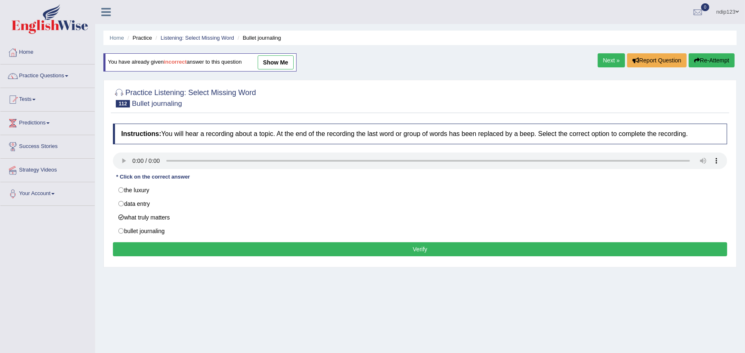
click at [428, 251] on button "Verify" at bounding box center [420, 249] width 614 height 14
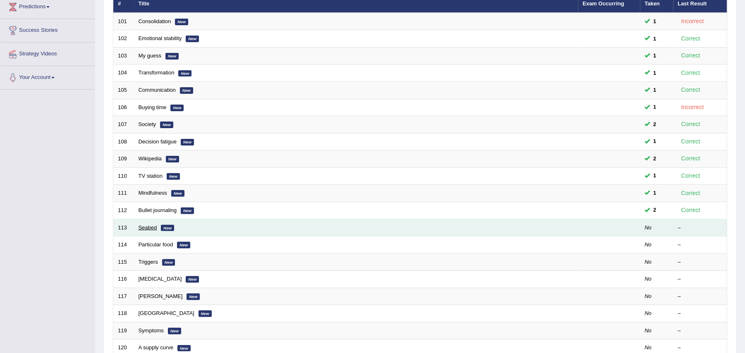
click at [148, 227] on link "Seabed" at bounding box center [148, 228] width 19 height 6
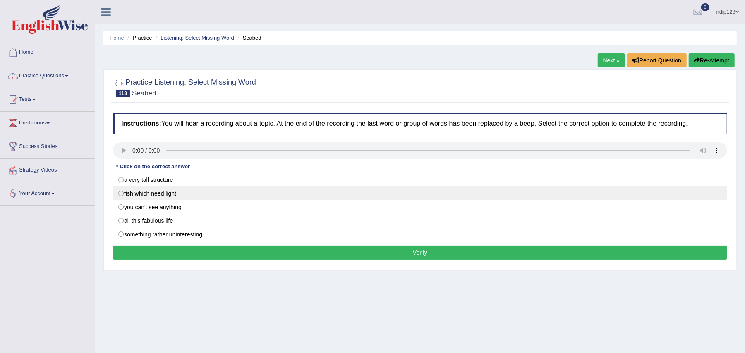
click at [120, 194] on label "fish which need light" at bounding box center [420, 194] width 614 height 14
radio input "true"
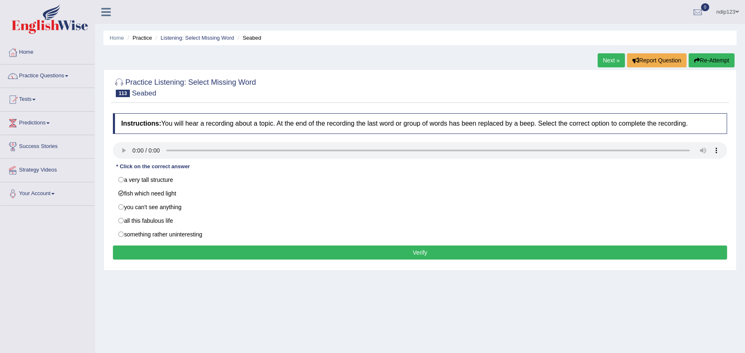
click at [414, 253] on button "Verify" at bounding box center [420, 253] width 614 height 14
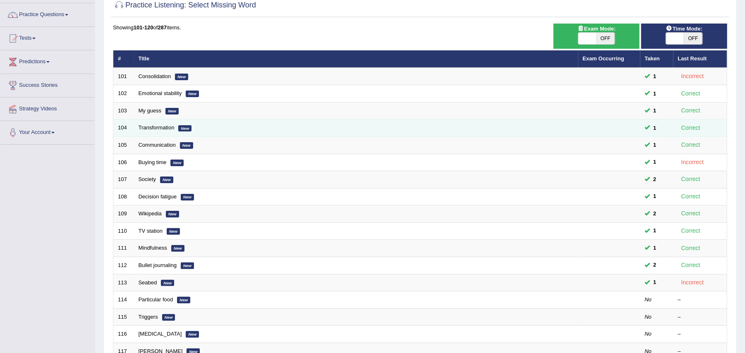
scroll to position [116, 0]
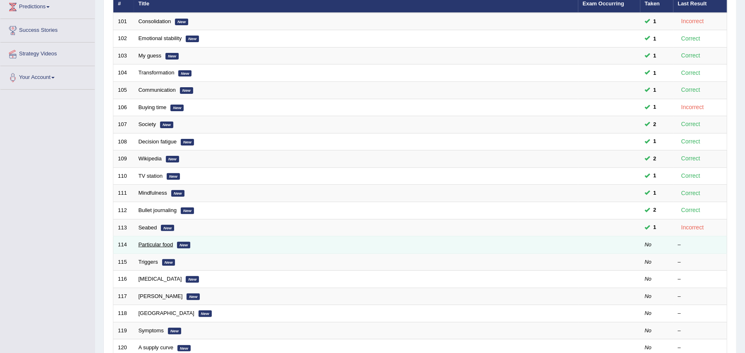
click at [146, 245] on link "Particular food" at bounding box center [156, 245] width 35 height 6
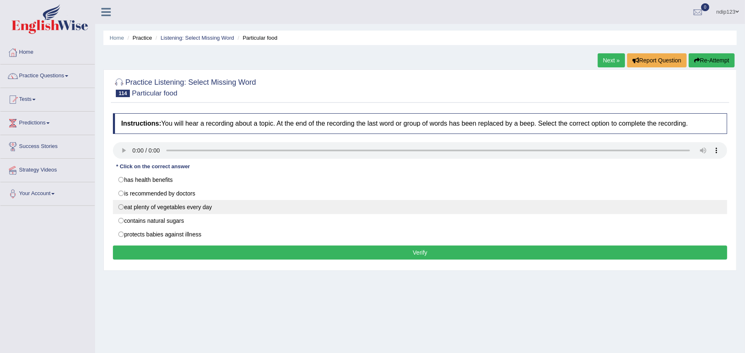
click at [122, 208] on label "eat plenty of vegetables every day" at bounding box center [420, 207] width 614 height 14
radio input "true"
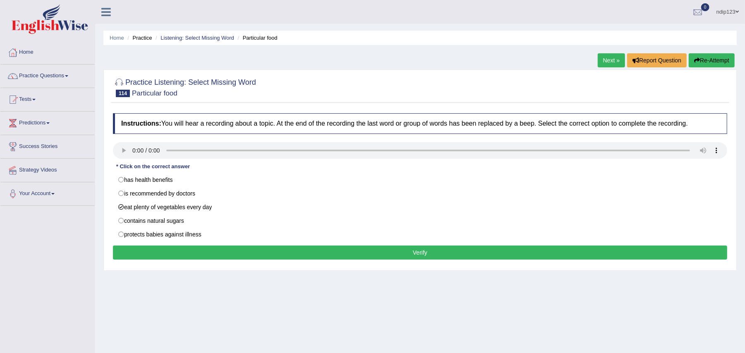
click at [414, 255] on button "Verify" at bounding box center [420, 253] width 614 height 14
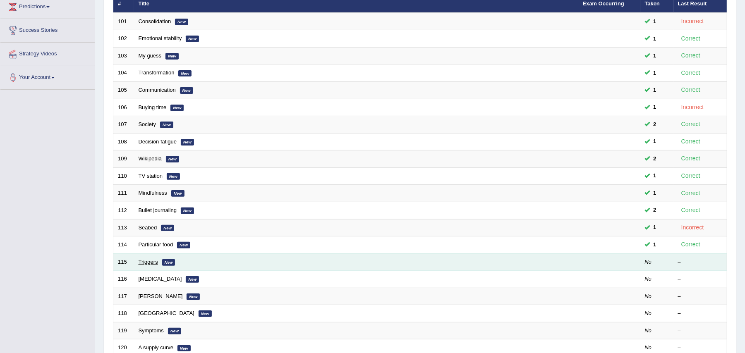
click at [146, 261] on link "Triggers" at bounding box center [148, 262] width 19 height 6
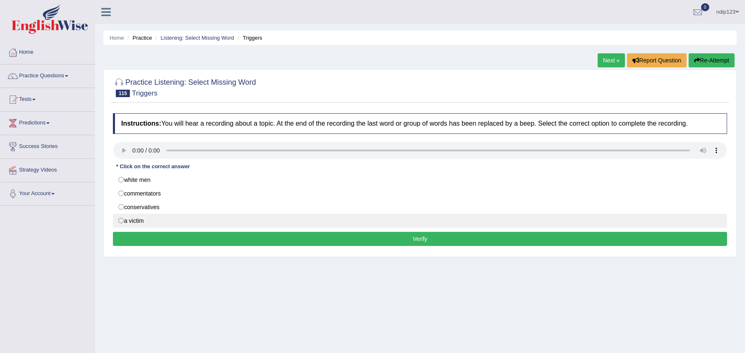
click at [122, 224] on label "a victim" at bounding box center [420, 221] width 614 height 14
radio input "true"
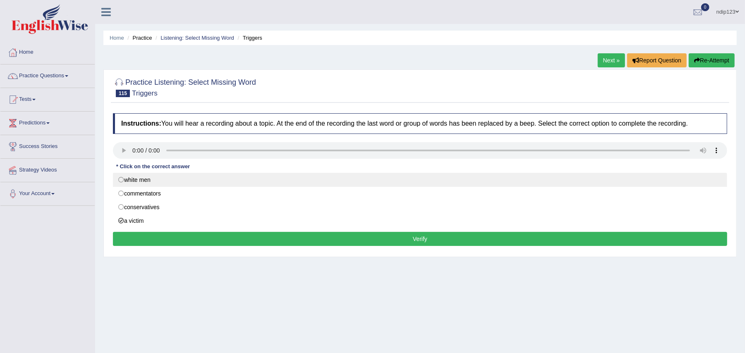
click at [122, 181] on label "white men" at bounding box center [420, 180] width 614 height 14
radio input "true"
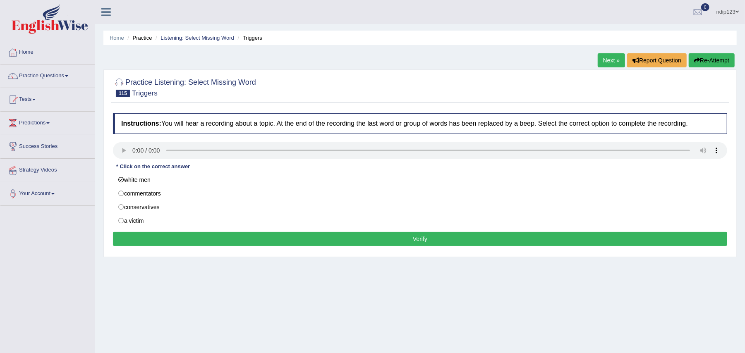
click at [412, 239] on button "Verify" at bounding box center [420, 239] width 614 height 14
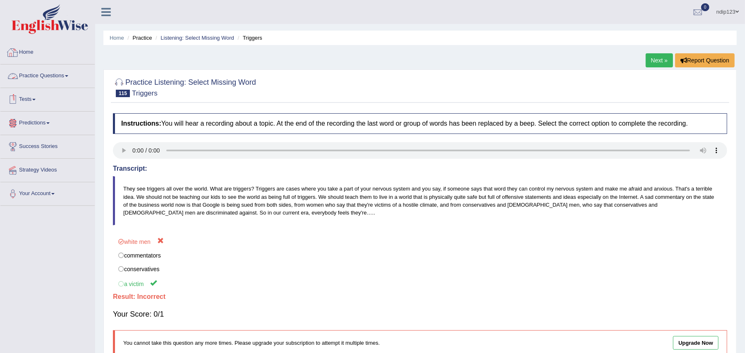
click at [30, 53] on link "Home" at bounding box center [47, 51] width 94 height 21
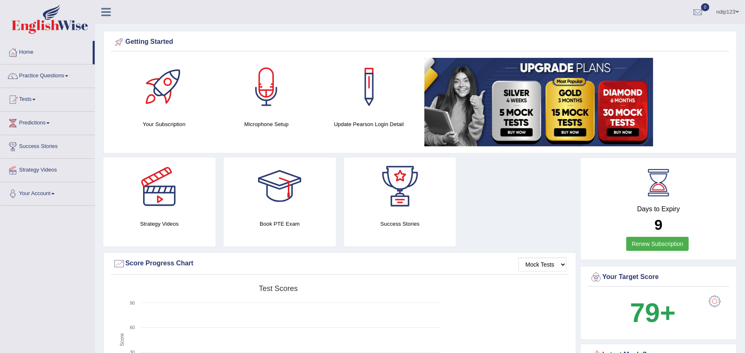
click at [41, 77] on link "Practice Questions" at bounding box center [47, 75] width 94 height 21
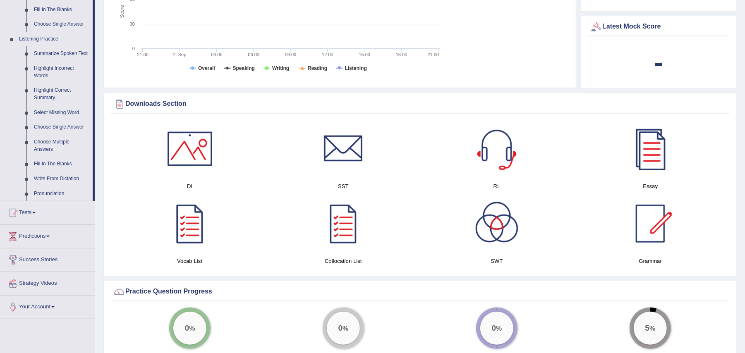
scroll to position [441, 0]
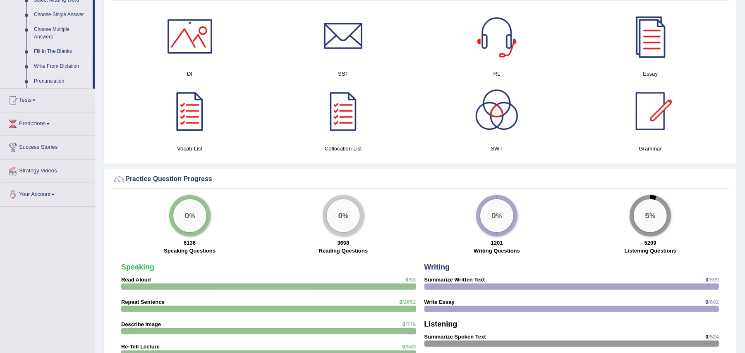
click at [53, 65] on link "Write From Dictation" at bounding box center [61, 66] width 62 height 15
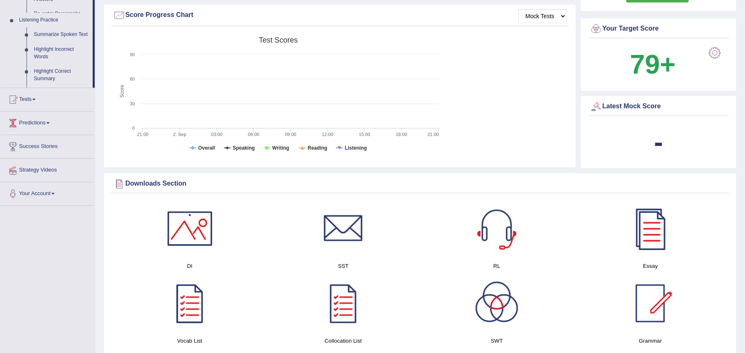
scroll to position [101, 0]
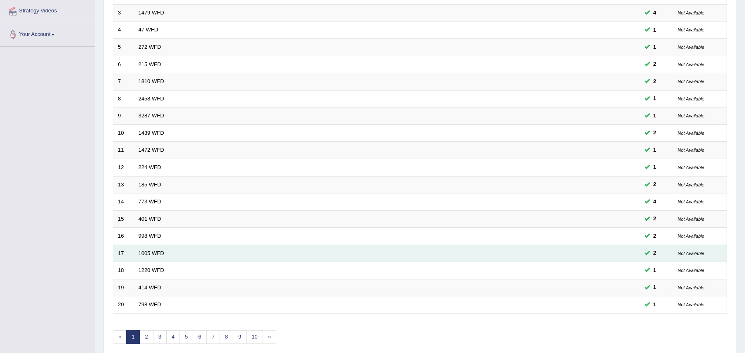
scroll to position [198, 0]
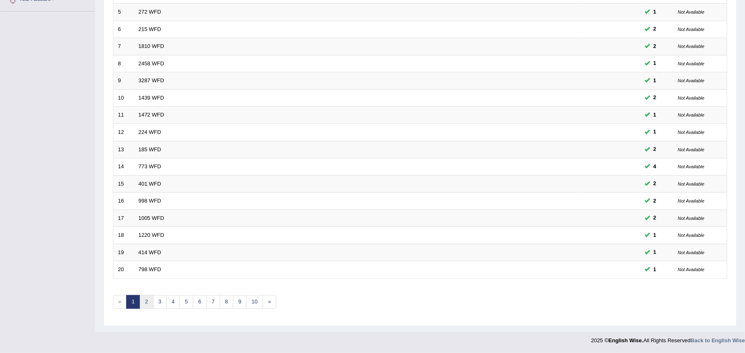
click at [146, 299] on link "2" at bounding box center [146, 302] width 14 height 14
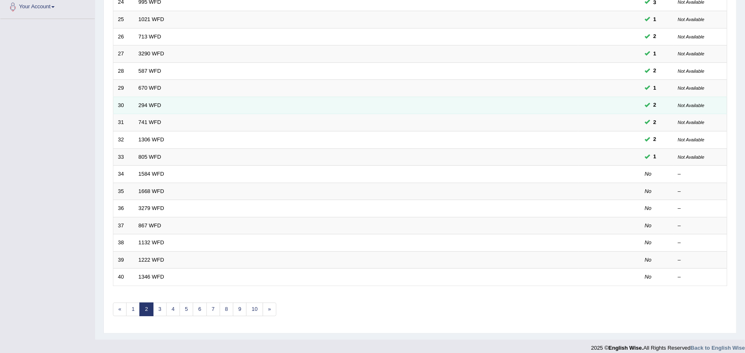
scroll to position [198, 0]
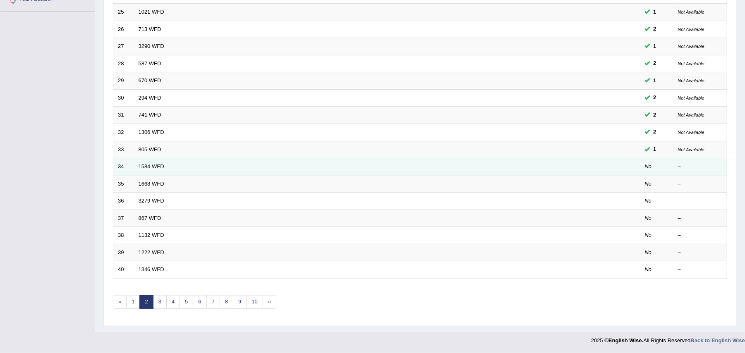
click at [123, 166] on td "34" at bounding box center [123, 166] width 21 height 17
click at [151, 165] on link "1584 WFD" at bounding box center [152, 166] width 26 height 6
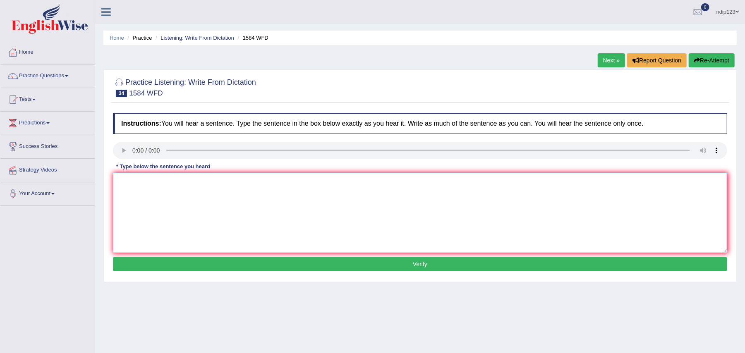
click at [232, 210] on textarea at bounding box center [420, 213] width 614 height 80
click at [172, 182] on textarea "You should return the books back to the library before ending your term." at bounding box center [420, 213] width 614 height 80
type textarea "You should return books back to the library before ending your term."
click at [405, 264] on button "Verify" at bounding box center [420, 264] width 614 height 14
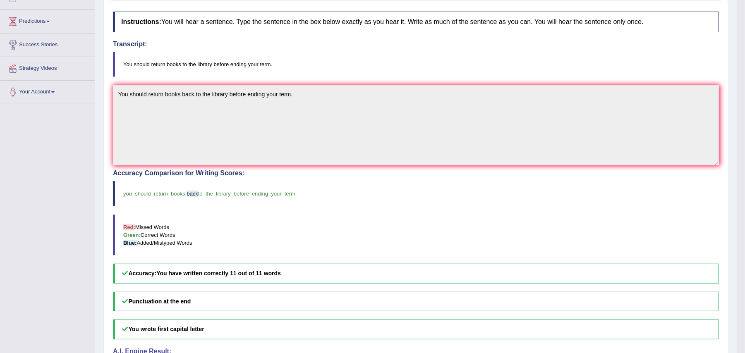
scroll to position [165, 0]
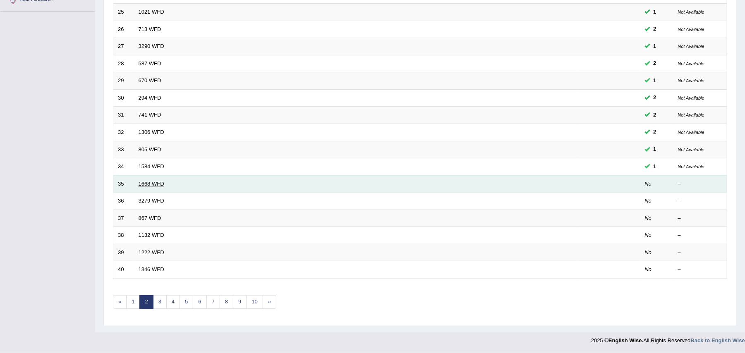
click at [151, 182] on link "1668 WFD" at bounding box center [152, 184] width 26 height 6
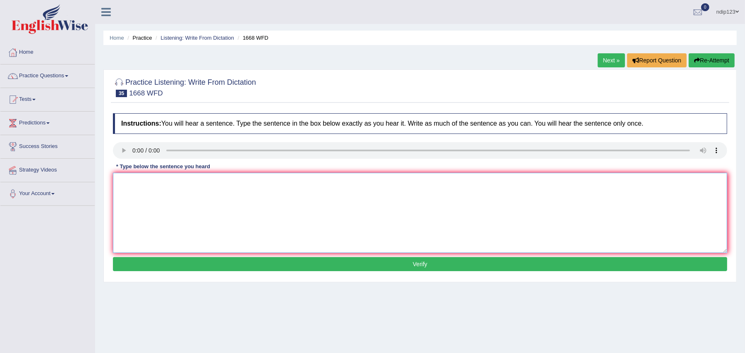
click at [247, 216] on textarea at bounding box center [420, 213] width 614 height 80
type textarea "He's almost nervous in his office."
click at [423, 265] on button "Verify" at bounding box center [420, 264] width 614 height 14
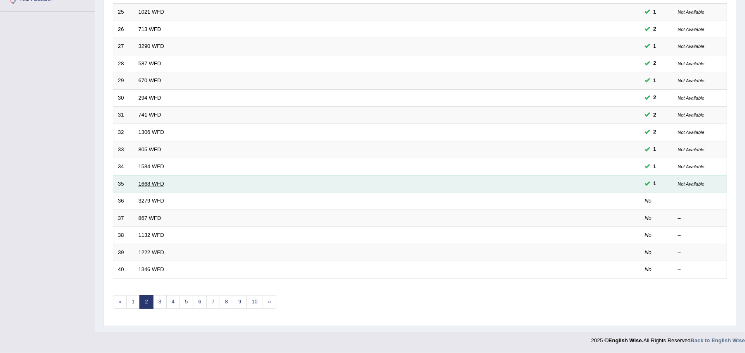
click at [155, 184] on link "1668 WFD" at bounding box center [152, 184] width 26 height 6
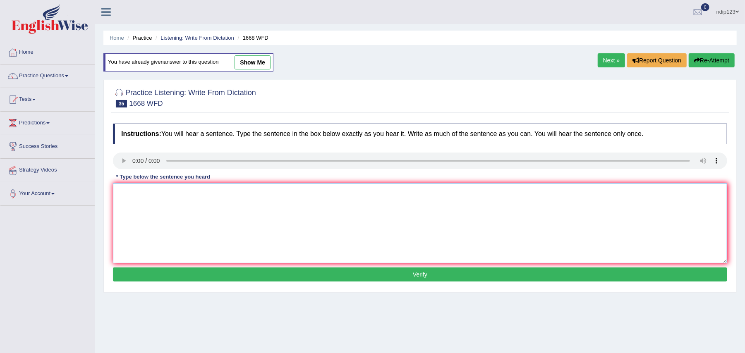
click at [158, 219] on textarea at bounding box center [420, 223] width 614 height 80
type textarea "He is almost never in his office."
click at [421, 276] on button "Verify" at bounding box center [420, 275] width 614 height 14
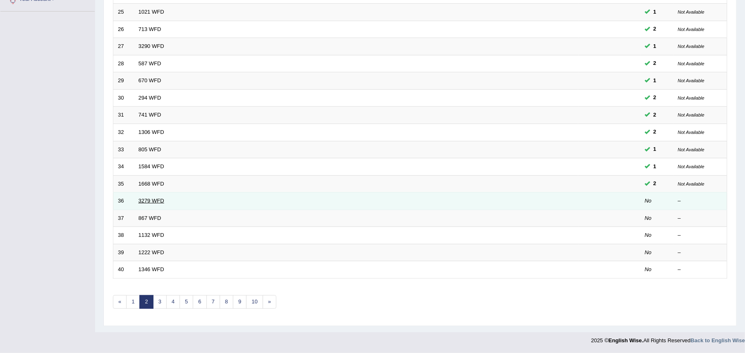
click at [157, 198] on link "3279 WFD" at bounding box center [152, 201] width 26 height 6
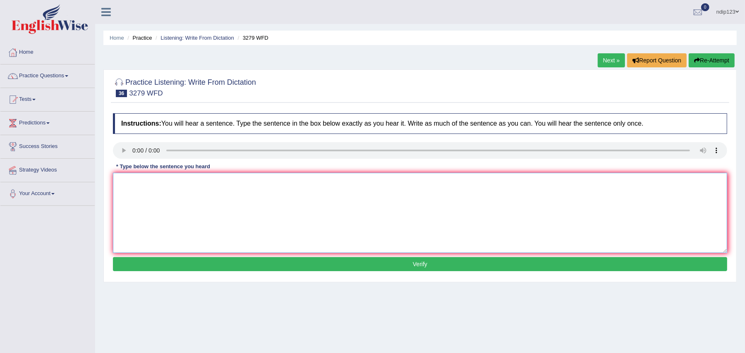
click at [232, 207] on textarea at bounding box center [420, 213] width 614 height 80
type textarea "This is the first example of a mother and professional army."
click at [419, 265] on button "Verify" at bounding box center [420, 264] width 614 height 14
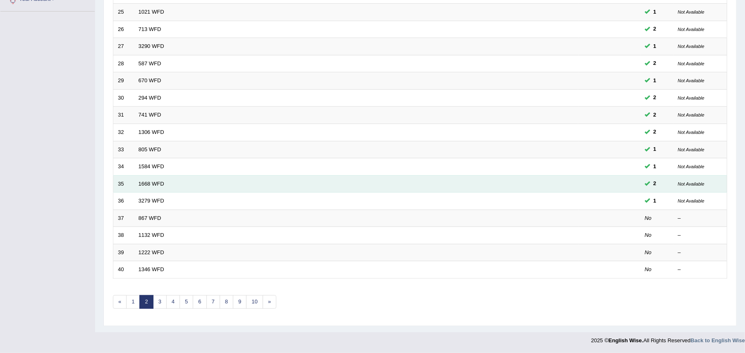
scroll to position [198, 0]
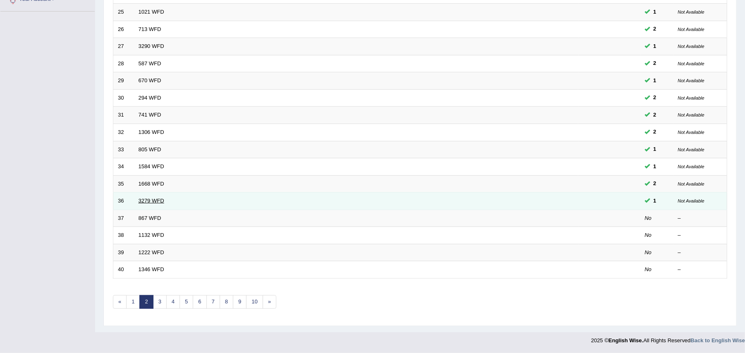
click at [154, 199] on link "3279 WFD" at bounding box center [152, 201] width 26 height 6
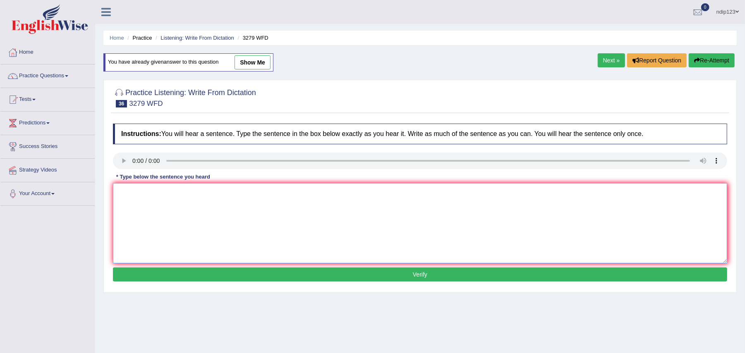
click at [171, 226] on textarea at bounding box center [420, 223] width 614 height 80
type textarea "This is the first examole of a modern and professional army."
click at [427, 273] on button "Verify" at bounding box center [420, 275] width 614 height 14
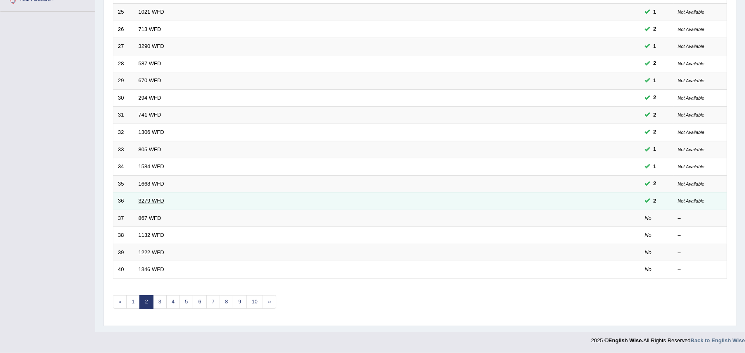
click at [149, 198] on link "3279 WFD" at bounding box center [152, 201] width 26 height 6
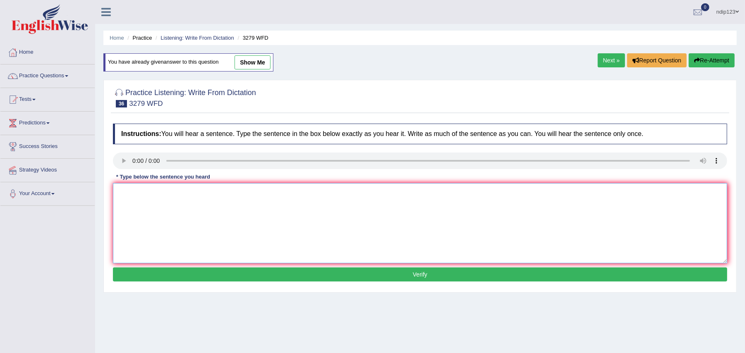
click at [161, 207] on textarea at bounding box center [420, 223] width 614 height 80
type textarea "This is the first example of a modern and professional army."
click at [423, 278] on button "Verify" at bounding box center [420, 275] width 614 height 14
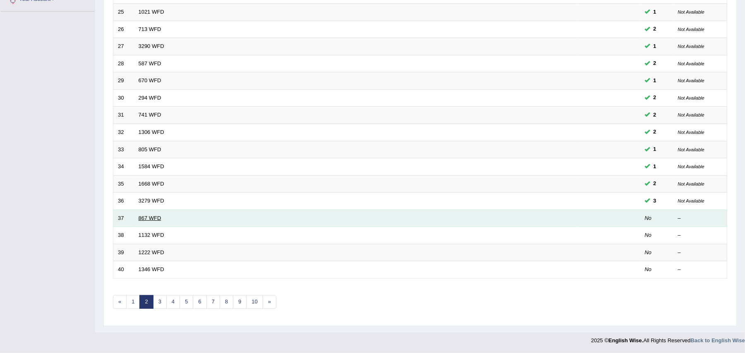
click at [156, 215] on link "867 WFD" at bounding box center [150, 218] width 23 height 6
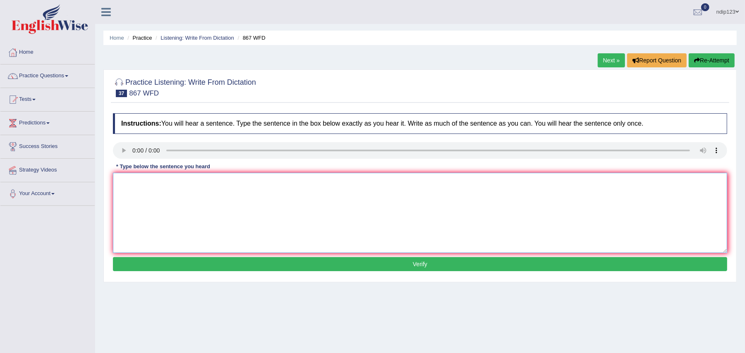
click at [172, 204] on textarea at bounding box center [420, 213] width 614 height 80
type textarea "Globalization in the modern world leads to economic growth."
click at [424, 261] on button "Verify" at bounding box center [420, 264] width 614 height 14
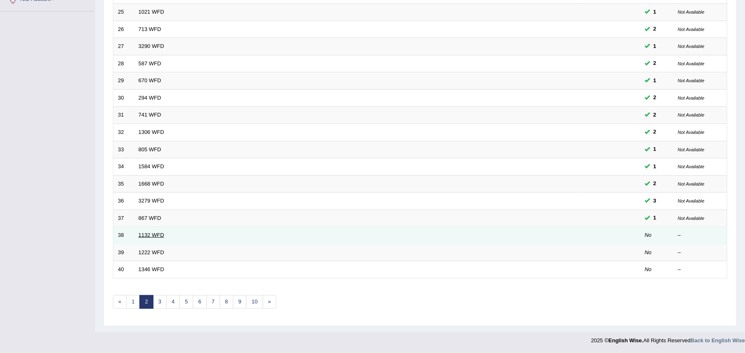
click at [154, 232] on link "1132 WFD" at bounding box center [152, 235] width 26 height 6
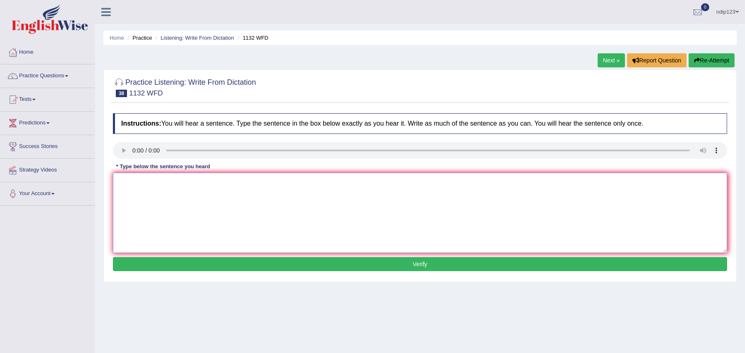
click at [154, 199] on textarea at bounding box center [420, 213] width 614 height 80
type textarea "Many important policies need to be made."
click at [407, 264] on button "Verify" at bounding box center [420, 264] width 614 height 14
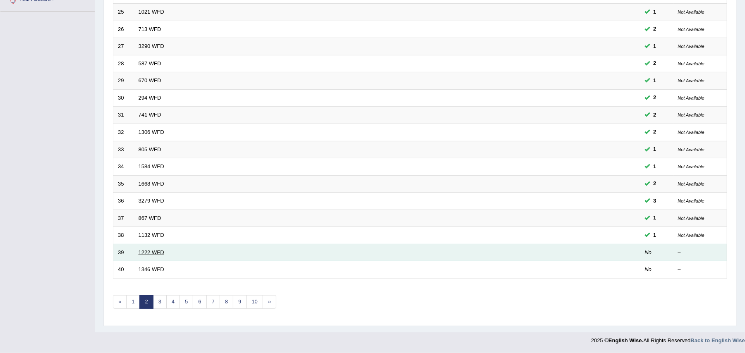
click at [153, 250] on link "1222 WFD" at bounding box center [152, 252] width 26 height 6
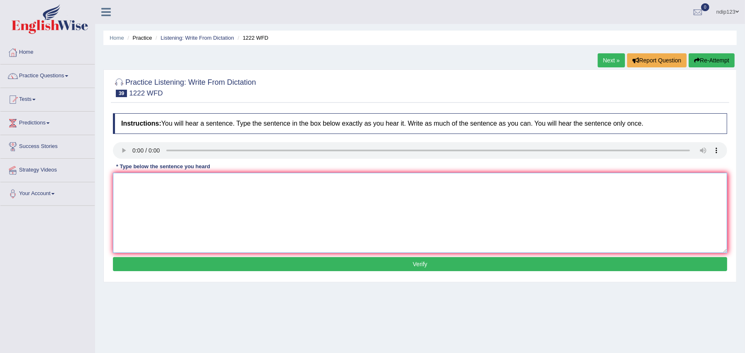
click at [188, 211] on textarea at bounding box center [420, 213] width 614 height 80
click at [240, 183] on textarea "Scientific experiments should be repeated to varify the results." at bounding box center [420, 213] width 614 height 80
type textarea "Scientific experiments should be repeated to verify the results."
click at [419, 265] on button "Verify" at bounding box center [420, 264] width 614 height 14
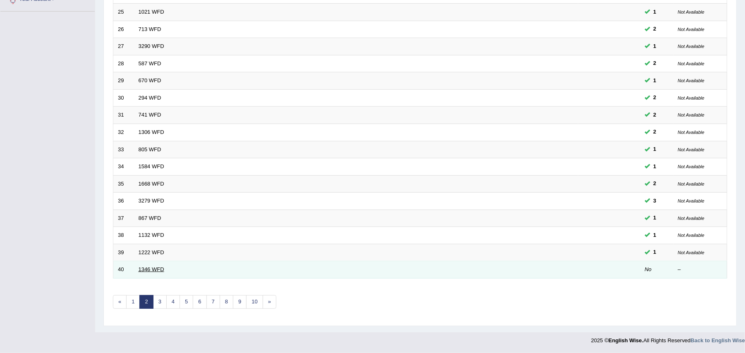
click at [153, 270] on link "1346 WFD" at bounding box center [152, 269] width 26 height 6
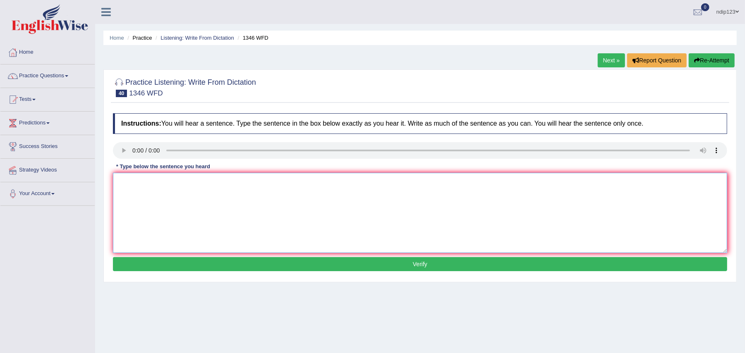
click at [199, 222] on textarea at bounding box center [420, 213] width 614 height 80
click at [270, 184] on textarea "The closing date for applications for travel scholarship is on Monday." at bounding box center [420, 213] width 614 height 80
click at [169, 182] on textarea "The closing date for applications for travel scholarship is next Monday." at bounding box center [420, 213] width 614 height 80
click at [199, 184] on textarea "The closing date of applications for travel scholarship is next Monday." at bounding box center [420, 213] width 614 height 80
type textarea "The closing date of application for travel scholarship is next Monday."
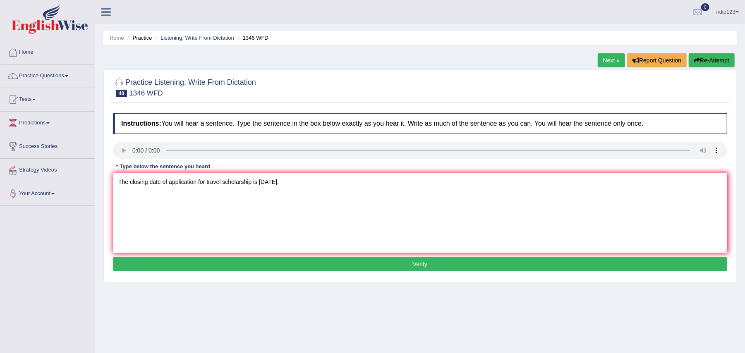
click at [422, 262] on button "Verify" at bounding box center [420, 264] width 614 height 14
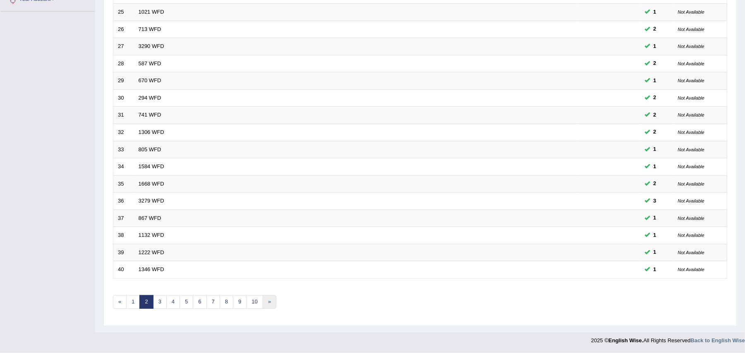
click at [273, 303] on link "»" at bounding box center [270, 302] width 14 height 14
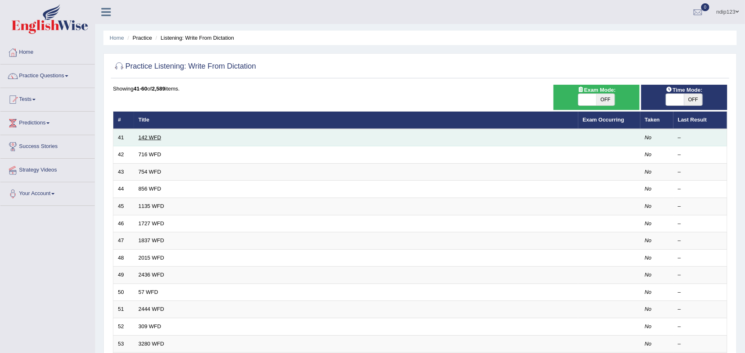
click at [147, 137] on link "142 WFD" at bounding box center [150, 137] width 23 height 6
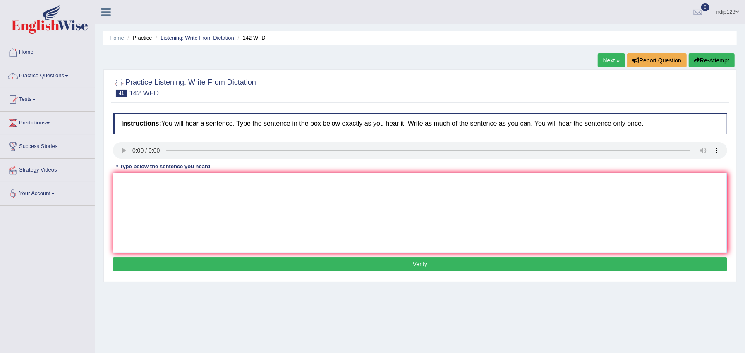
click at [127, 184] on textarea at bounding box center [420, 213] width 614 height 80
click at [214, 184] on textarea "The difficult part of this course involve the study of the society." at bounding box center [420, 213] width 614 height 80
type textarea "The difficult part of this course involves the study of the society."
click at [419, 267] on button "Verify" at bounding box center [420, 264] width 614 height 14
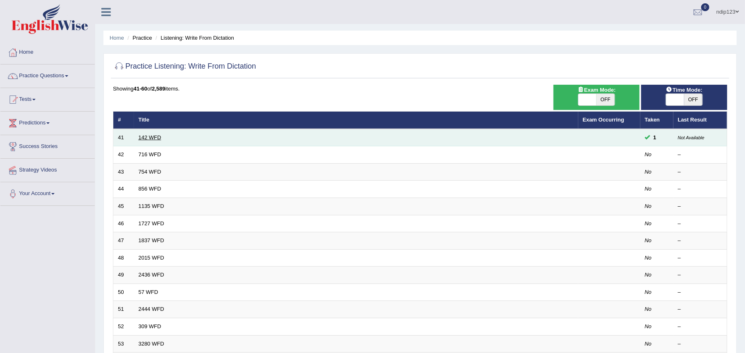
click at [158, 137] on link "142 WFD" at bounding box center [150, 137] width 23 height 6
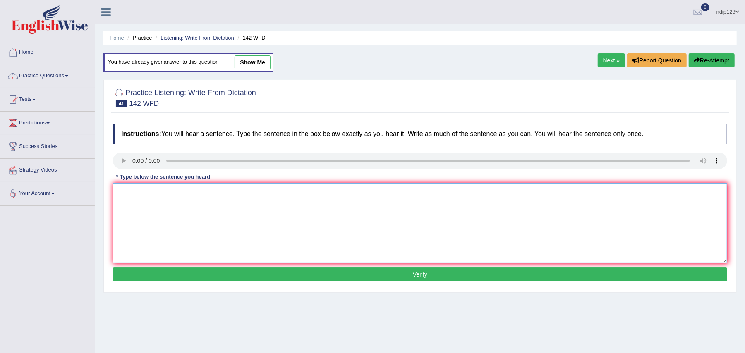
click at [161, 216] on textarea at bounding box center [420, 223] width 614 height 80
type textarea "The typical part of this course involves the study of the society."
click at [424, 278] on button "Verify" at bounding box center [420, 275] width 614 height 14
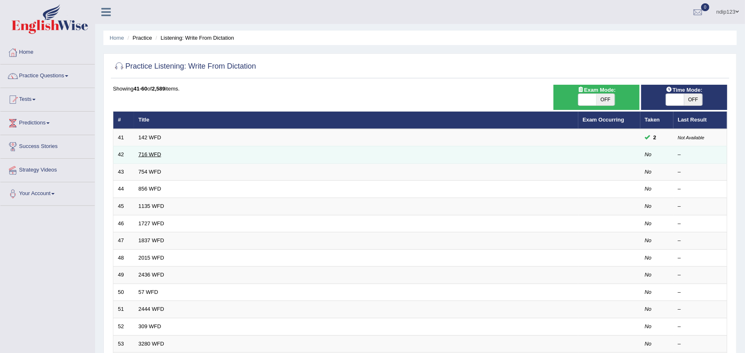
click at [151, 154] on link "716 WFD" at bounding box center [150, 154] width 23 height 6
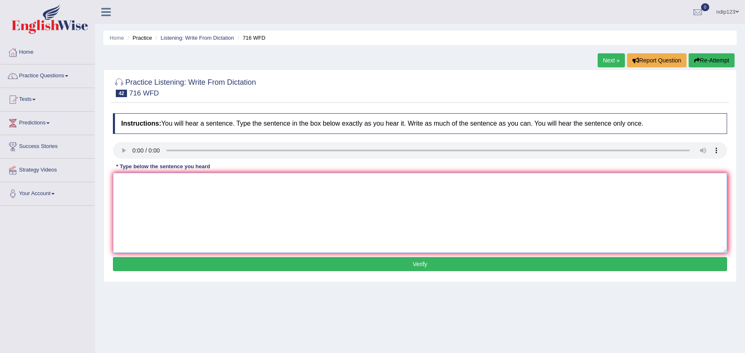
click at [171, 186] on textarea at bounding box center [420, 213] width 614 height 80
type textarea "Students need to submit both their assignments on the same day."
click at [420, 263] on button "Verify" at bounding box center [420, 264] width 614 height 14
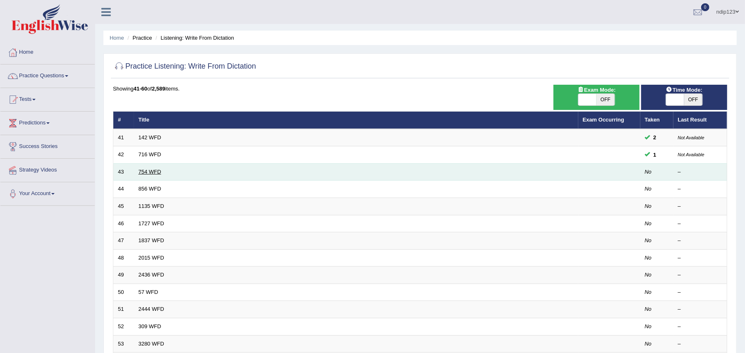
click at [151, 172] on link "754 WFD" at bounding box center [150, 172] width 23 height 6
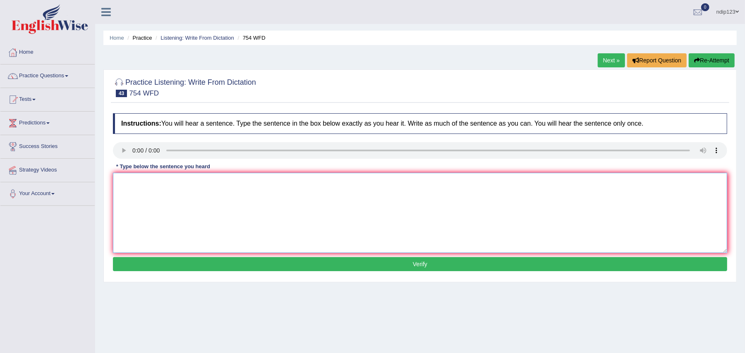
click at [148, 189] on textarea at bounding box center [420, 213] width 614 height 80
click at [196, 183] on textarea "Leaving valuable possessions in the public unattended is risky." at bounding box center [420, 213] width 614 height 80
click at [313, 183] on textarea "Leaving valuable possessions unattended in the public unattended is risky." at bounding box center [420, 213] width 614 height 80
click at [290, 181] on textarea "Leaving valuable possessions unattended in the public unattended is risky." at bounding box center [420, 213] width 614 height 80
type textarea "Leaving valuable possessions unattended in the public places is risky."
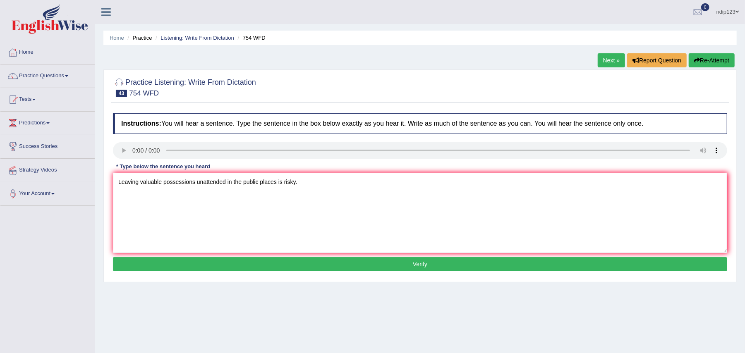
click at [427, 266] on button "Verify" at bounding box center [420, 264] width 614 height 14
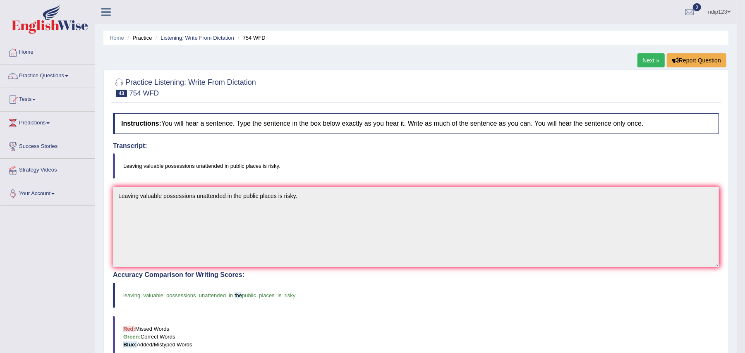
scroll to position [55, 0]
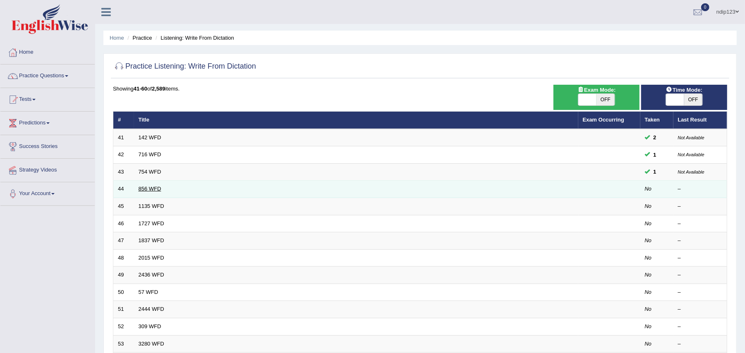
click at [148, 191] on link "856 WFD" at bounding box center [150, 189] width 23 height 6
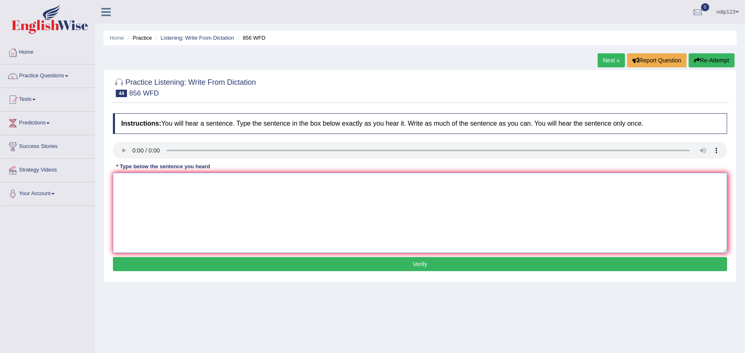
click at [144, 199] on textarea at bounding box center [420, 213] width 614 height 80
drag, startPoint x: 204, startPoint y: 183, endPoint x: 211, endPoint y: 185, distance: 7.5
click at [205, 183] on textarea "The aculogist was astonished by" at bounding box center [420, 213] width 614 height 80
click at [236, 181] on textarea "The aculogist was astonished by unexpexted overlooked foundations" at bounding box center [420, 213] width 614 height 80
click at [326, 184] on textarea "The aculogist was astonished by unexpexted previously overlooked foundations" at bounding box center [420, 213] width 614 height 80
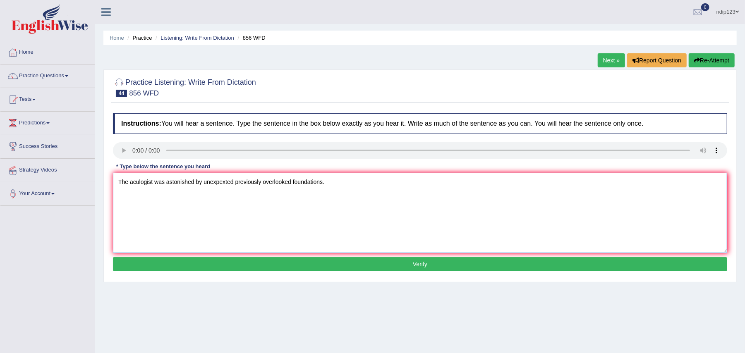
type textarea "The aculogist was astonished by unexpexted previously overlooked foundations."
click at [426, 262] on button "Verify" at bounding box center [420, 264] width 614 height 14
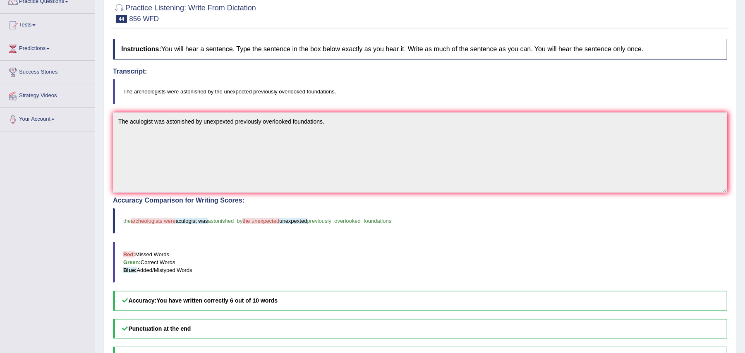
scroll to position [55, 0]
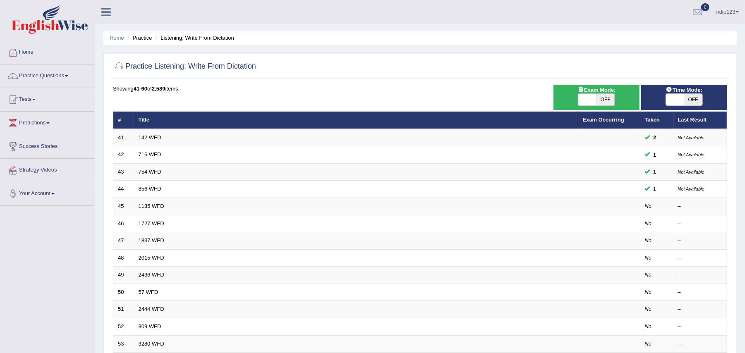
click at [34, 48] on link "Home" at bounding box center [47, 51] width 94 height 21
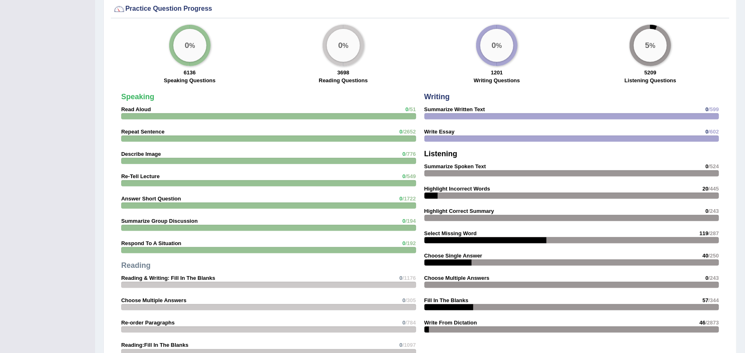
scroll to position [662, 0]
